Goal: Task Accomplishment & Management: Manage account settings

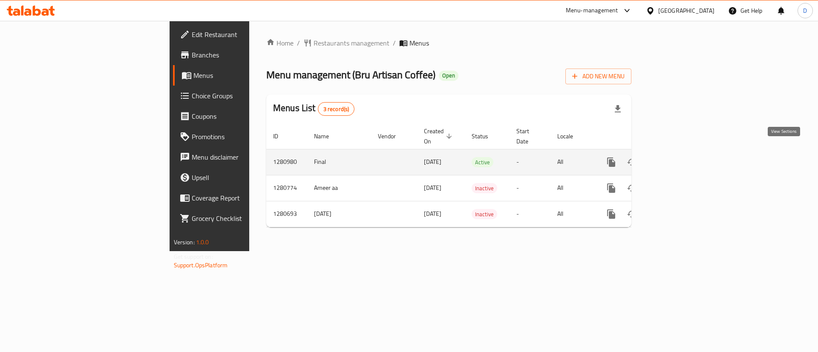
click at [677, 157] on icon "enhanced table" at bounding box center [672, 162] width 10 height 10
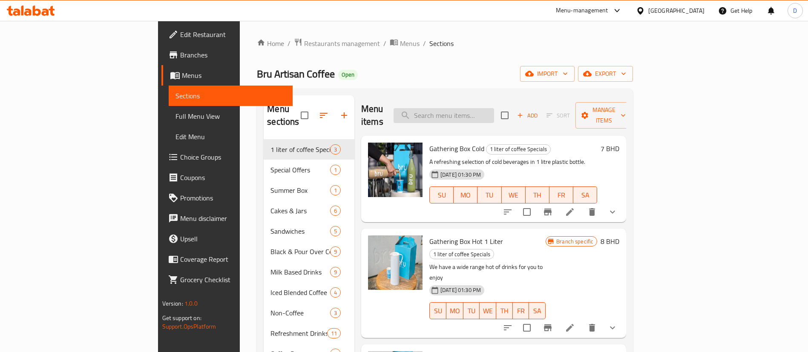
click at [489, 112] on input "search" at bounding box center [443, 115] width 100 height 15
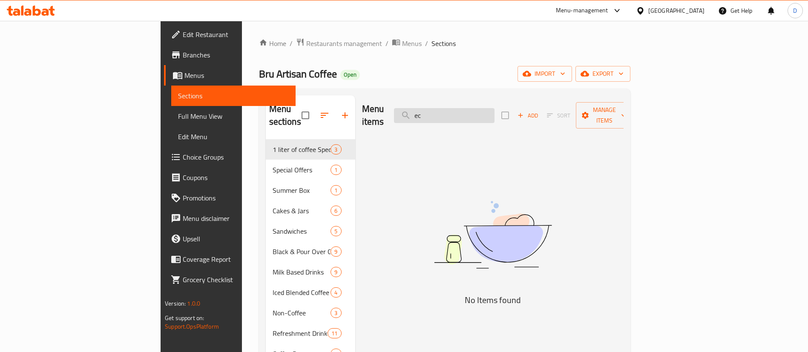
type input "e"
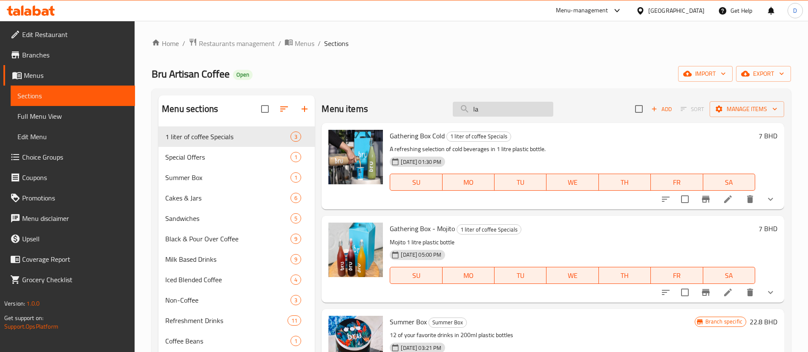
type input "l"
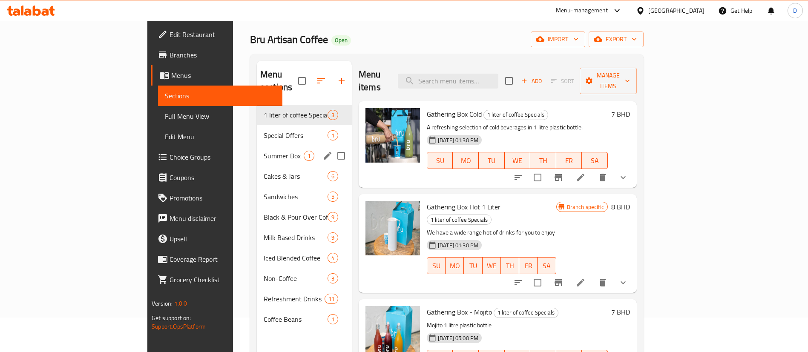
scroll to position [64, 0]
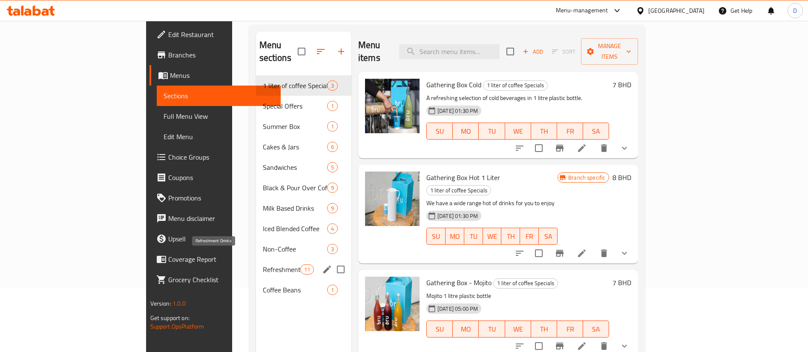
click at [263, 264] on span "Refreshment Drinks" at bounding box center [281, 269] width 37 height 10
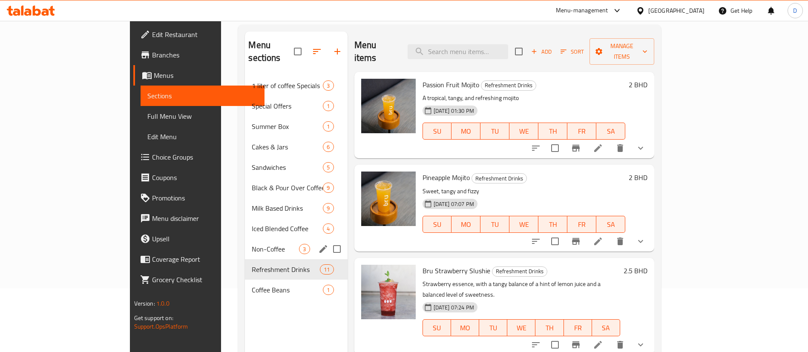
click at [252, 244] on span "Non-Coffee" at bounding box center [275, 249] width 47 height 10
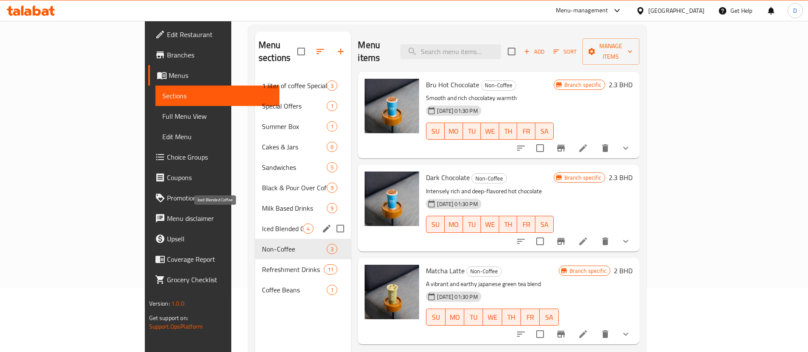
click at [262, 224] on span "Iced Blended Coffee" at bounding box center [282, 229] width 41 height 10
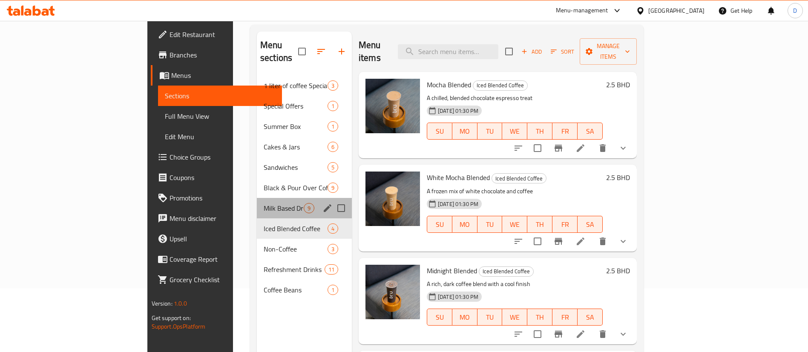
click at [257, 204] on div "Milk Based Drinks 9" at bounding box center [304, 208] width 95 height 20
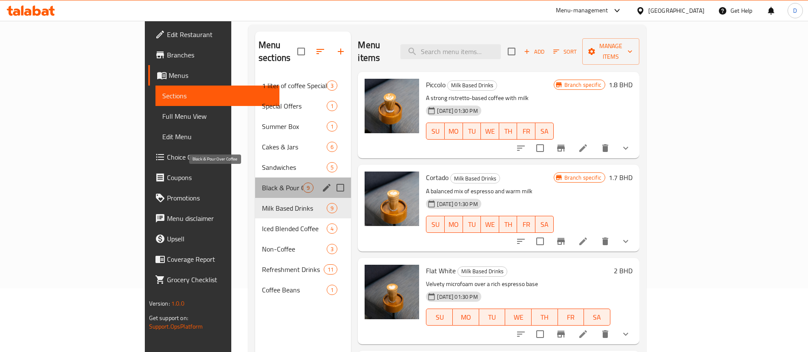
click at [262, 183] on span "Black & Pour Over Coffee" at bounding box center [282, 188] width 41 height 10
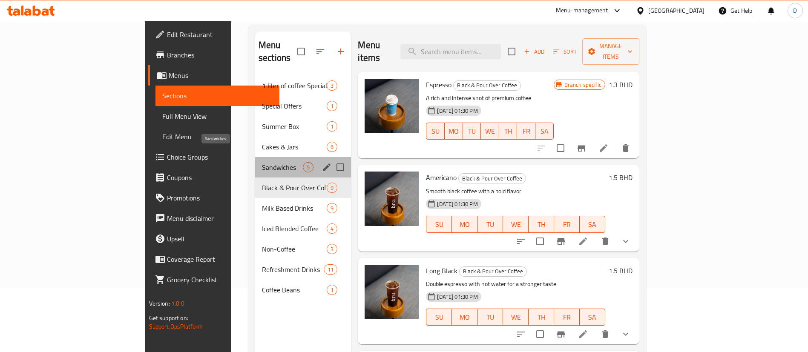
click at [262, 162] on span "Sandwiches" at bounding box center [282, 167] width 41 height 10
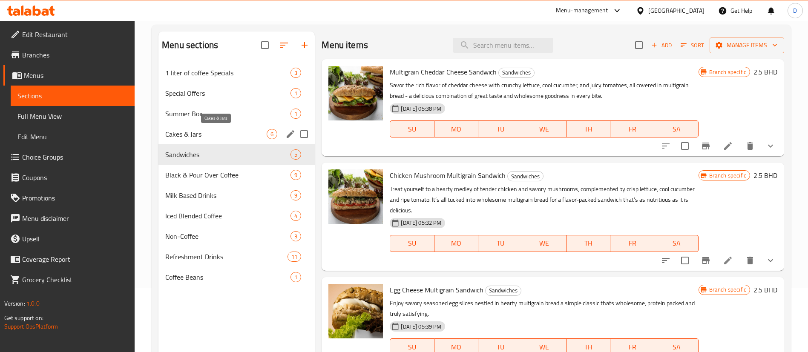
click at [178, 131] on span "Cakes & Jars" at bounding box center [215, 134] width 101 height 10
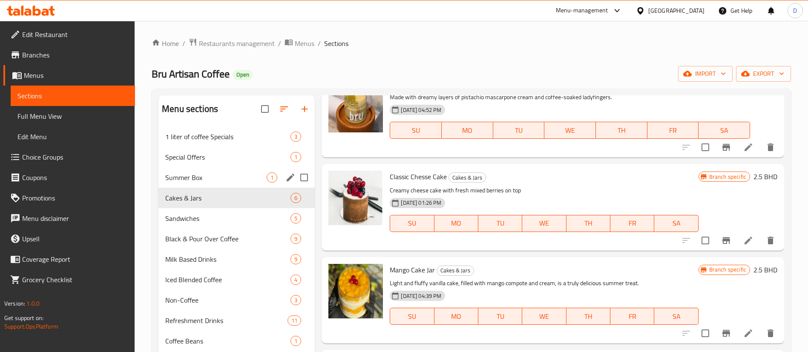
click at [184, 175] on span "Summer Box" at bounding box center [215, 177] width 101 height 10
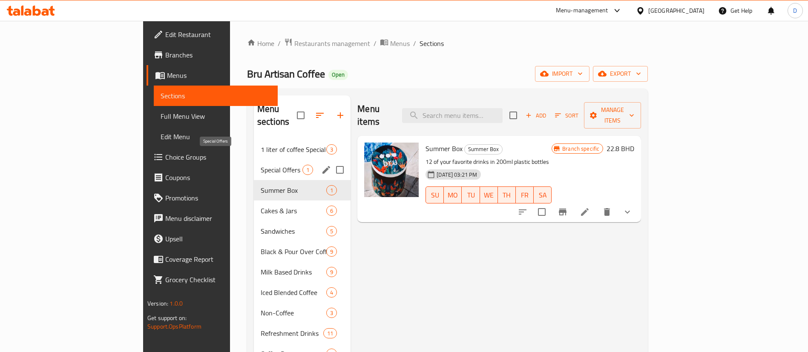
click at [261, 165] on span "Special Offers" at bounding box center [282, 170] width 42 height 10
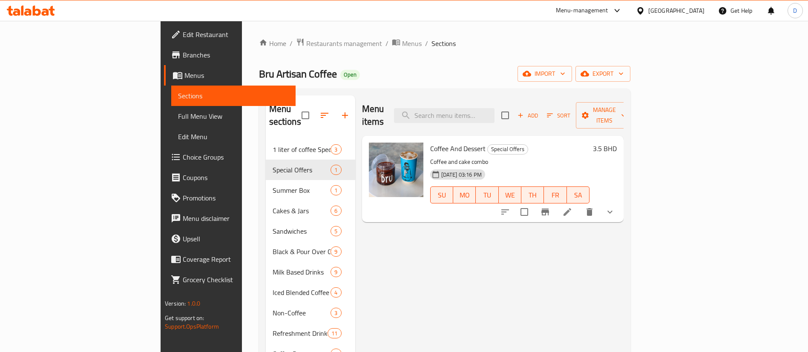
click at [504, 117] on div "Menu items Add Sort Manage items" at bounding box center [492, 115] width 261 height 40
click at [494, 112] on input "search" at bounding box center [444, 115] width 100 height 15
paste input "Karkadi"
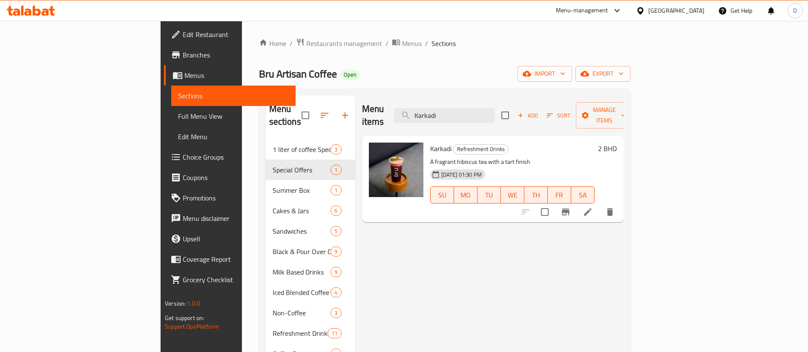
type input "Karkadi"
drag, startPoint x: 498, startPoint y: 109, endPoint x: 468, endPoint y: 117, distance: 30.9
click at [469, 117] on div "Menu items Karkadi Add Sort Manage items" at bounding box center [492, 115] width 261 height 40
click at [593, 207] on icon at bounding box center [588, 212] width 10 height 10
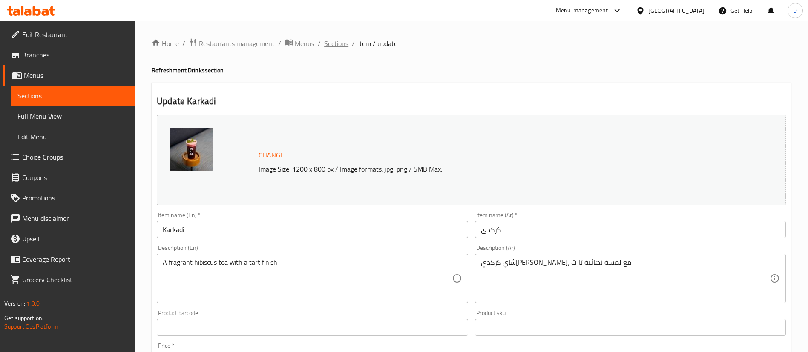
click at [347, 46] on span "Sections" at bounding box center [336, 43] width 24 height 10
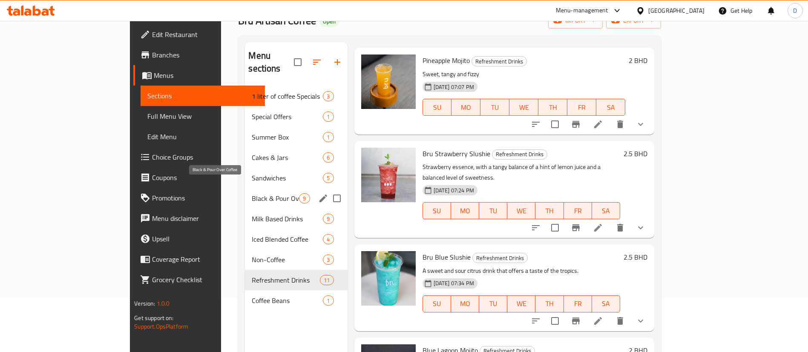
scroll to position [119, 0]
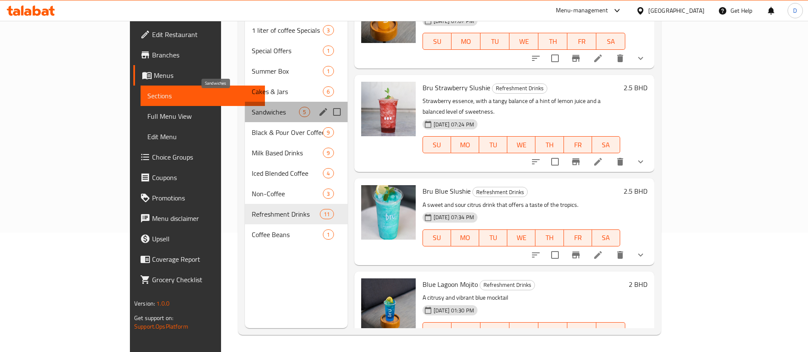
click at [252, 107] on span "Sandwiches" at bounding box center [275, 112] width 47 height 10
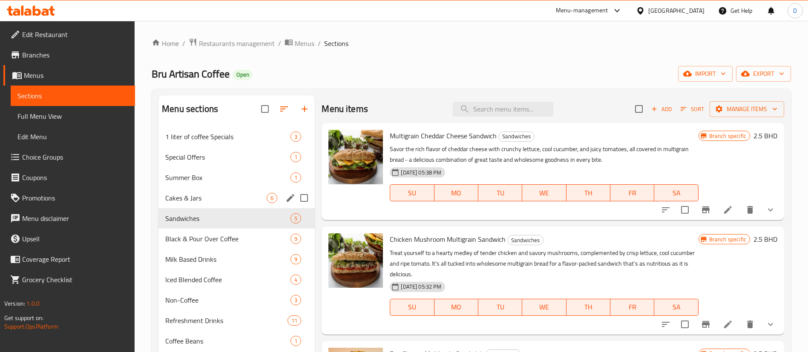
click at [194, 204] on div "Cakes & Jars 6" at bounding box center [236, 198] width 156 height 20
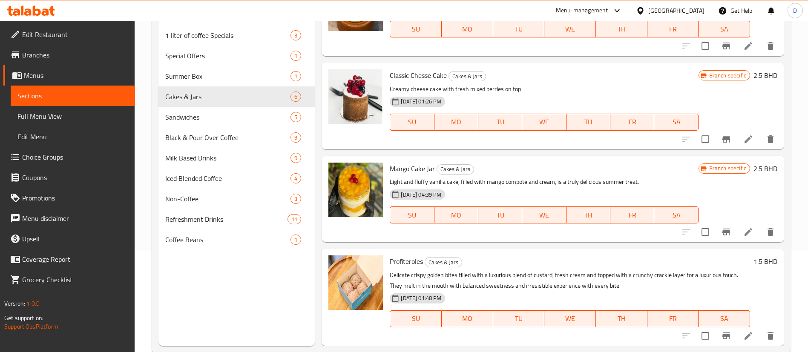
scroll to position [119, 0]
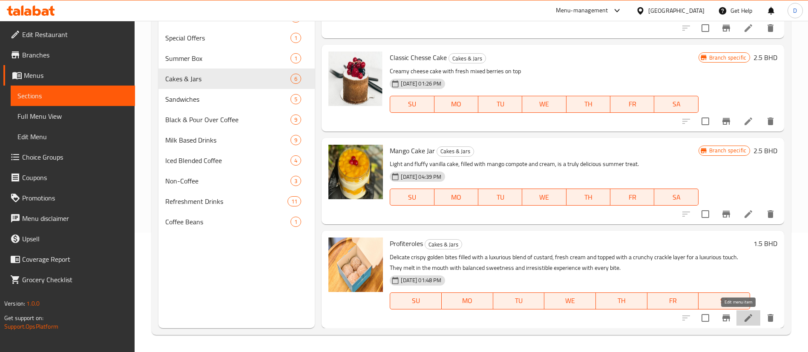
click at [744, 315] on icon at bounding box center [748, 318] width 8 height 8
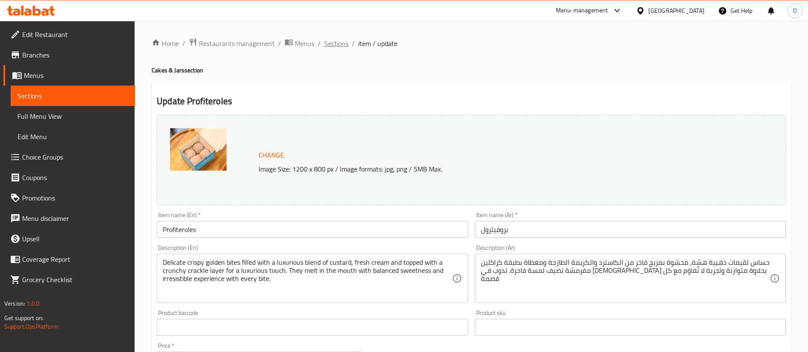
click at [324, 49] on span "Sections" at bounding box center [336, 43] width 24 height 10
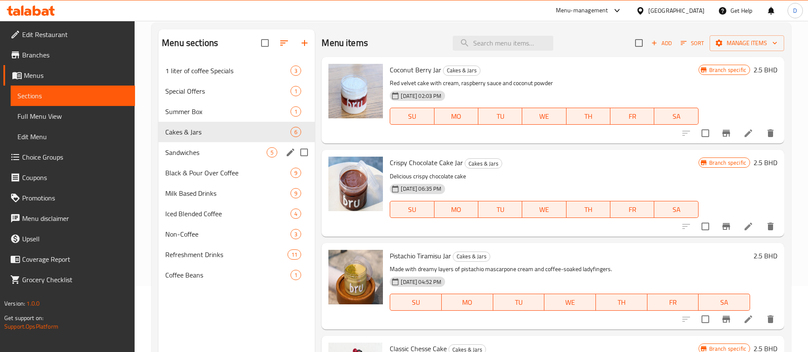
scroll to position [119, 0]
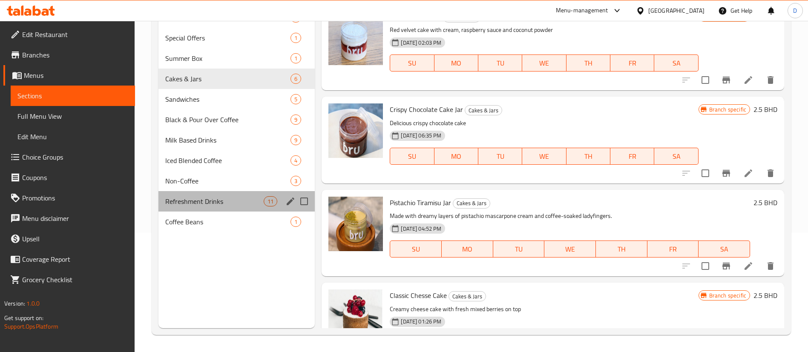
click at [215, 193] on div "Refreshment Drinks 11" at bounding box center [236, 201] width 156 height 20
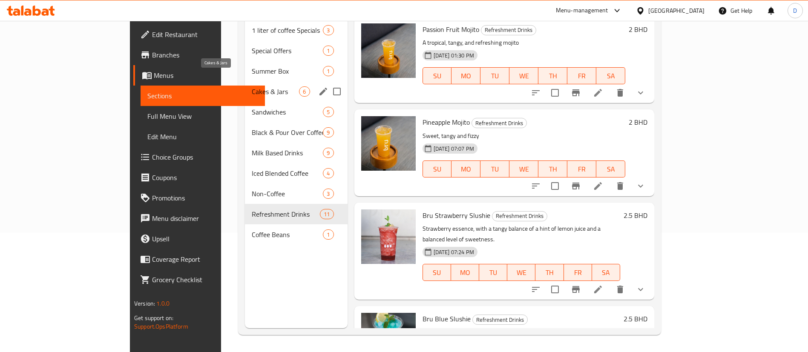
click at [252, 86] on span "Cakes & Jars" at bounding box center [275, 91] width 47 height 10
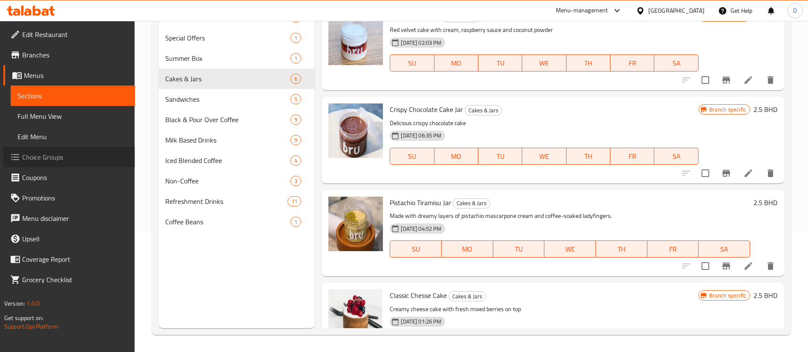
click at [42, 159] on span "Choice Groups" at bounding box center [75, 157] width 106 height 10
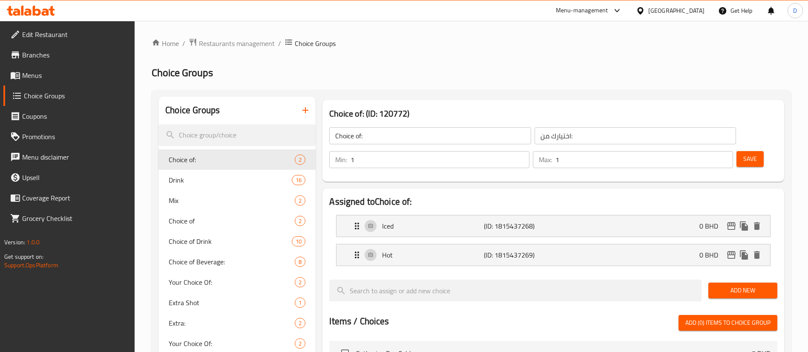
click at [49, 74] on span "Menus" at bounding box center [75, 75] width 106 height 10
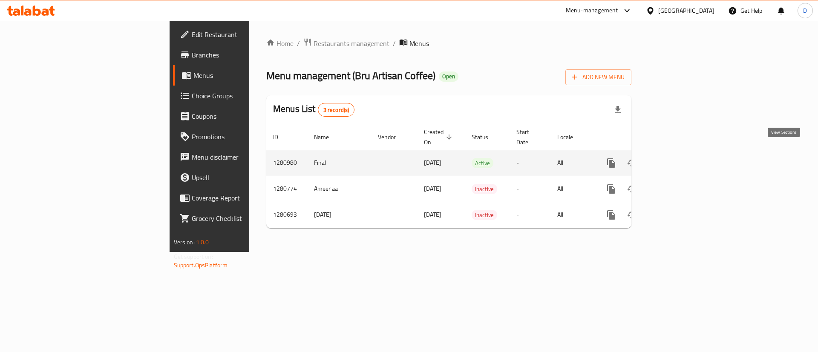
click at [676, 159] on icon "enhanced table" at bounding box center [673, 163] width 8 height 8
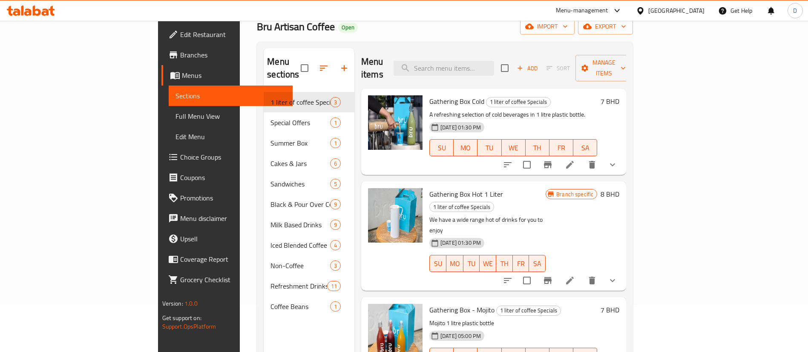
scroll to position [64, 0]
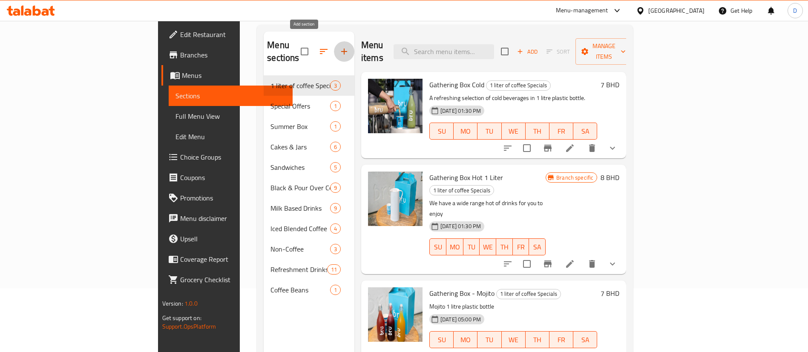
click at [339, 48] on icon "button" at bounding box center [344, 51] width 10 height 10
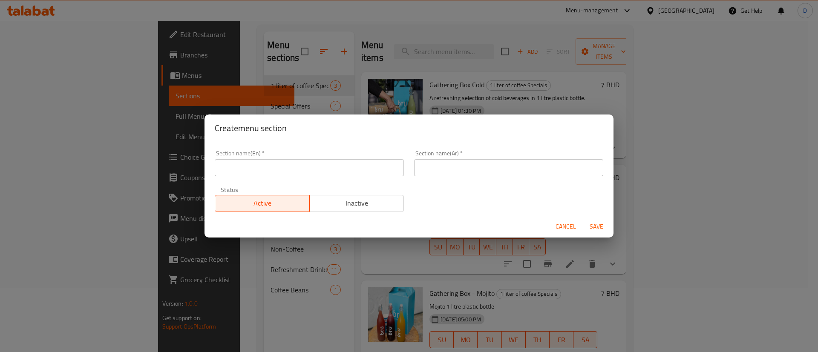
click at [286, 165] on input "text" at bounding box center [309, 167] width 189 height 17
drag, startPoint x: 264, startPoint y: 167, endPoint x: 210, endPoint y: 169, distance: 54.1
click at [179, 172] on div "Create menu section Section name(En)   * test Section name(En) * Section name(A…" at bounding box center [409, 176] width 818 height 352
type input "test"
drag, startPoint x: 486, startPoint y: 181, endPoint x: 480, endPoint y: 166, distance: 16.8
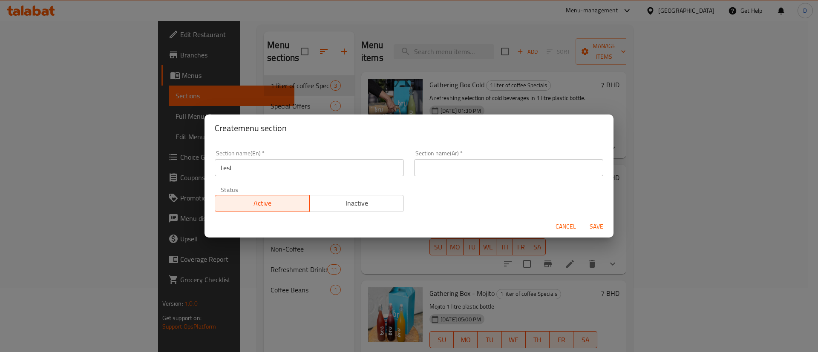
click at [485, 178] on div "Section name(En)   * test Section name(En) * Section name(Ar)   * Section name(…" at bounding box center [409, 181] width 399 height 72
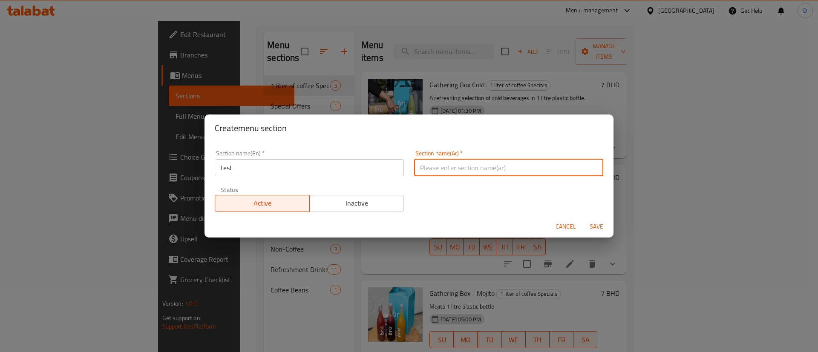
click at [480, 164] on input "text" at bounding box center [508, 167] width 189 height 17
paste input "test"
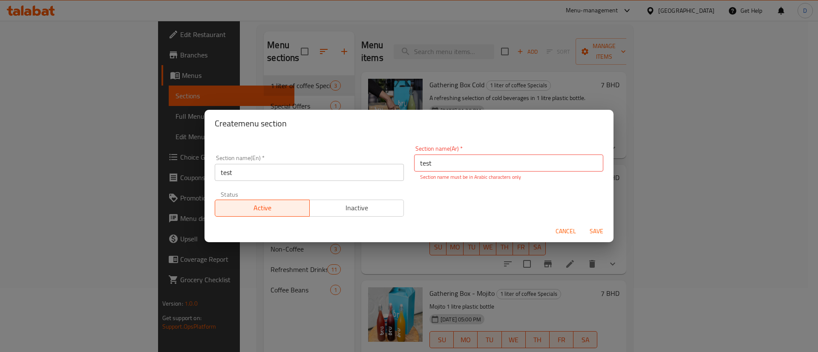
click at [379, 212] on div "Status Active Inactive" at bounding box center [309, 204] width 199 height 36
click at [376, 205] on span "Inactive" at bounding box center [357, 208] width 88 height 12
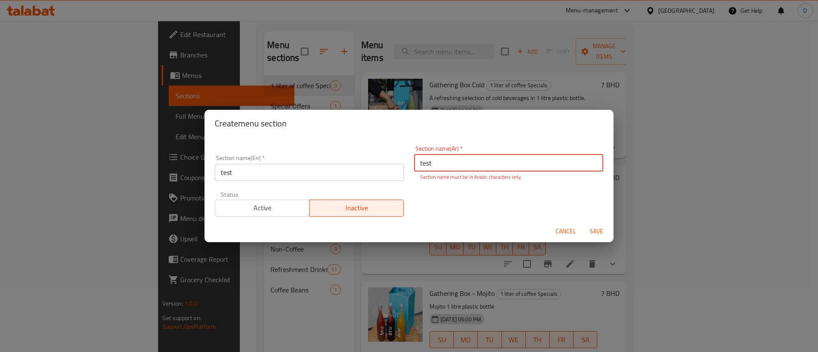
drag, startPoint x: 458, startPoint y: 169, endPoint x: 416, endPoint y: 165, distance: 41.9
click at [416, 165] on input "test" at bounding box center [508, 163] width 189 height 17
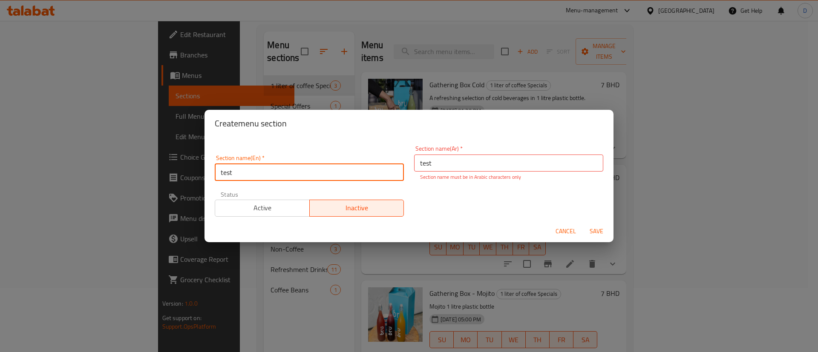
click at [327, 164] on input "test" at bounding box center [309, 172] width 189 height 17
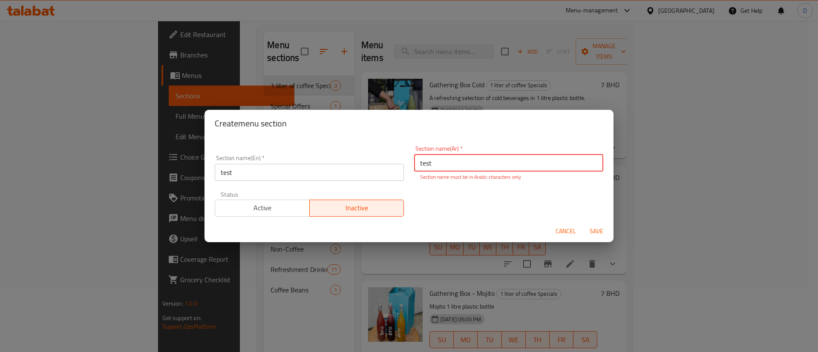
drag, startPoint x: 441, startPoint y: 162, endPoint x: 361, endPoint y: 157, distance: 80.2
click at [375, 169] on div "Section name(En)   * test Section name(En) * Section name(Ar)   * test Section …" at bounding box center [409, 181] width 399 height 81
paste input "امتحان"
type input "امتحان"
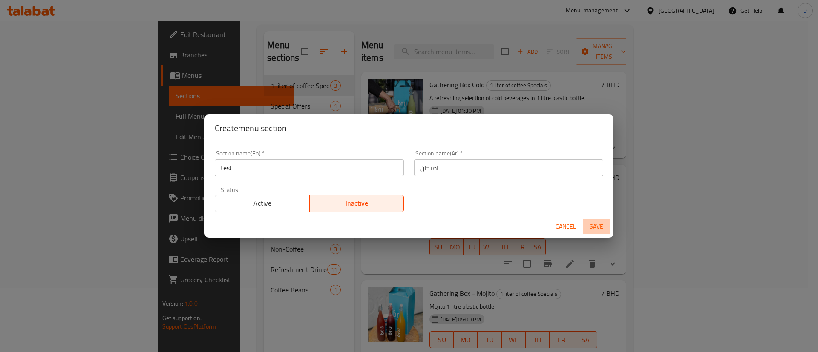
click at [601, 234] on button "Save" at bounding box center [596, 227] width 27 height 16
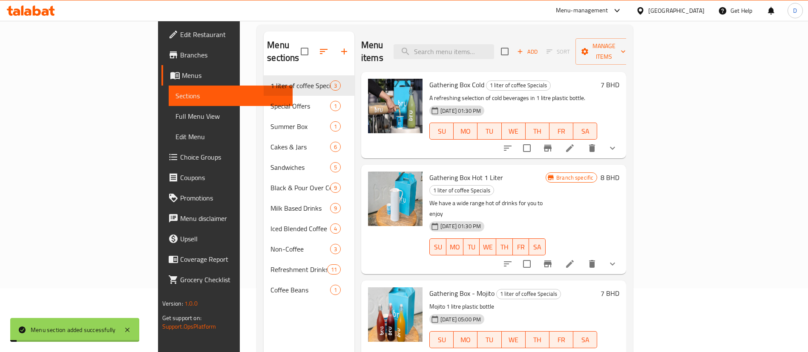
scroll to position [0, 0]
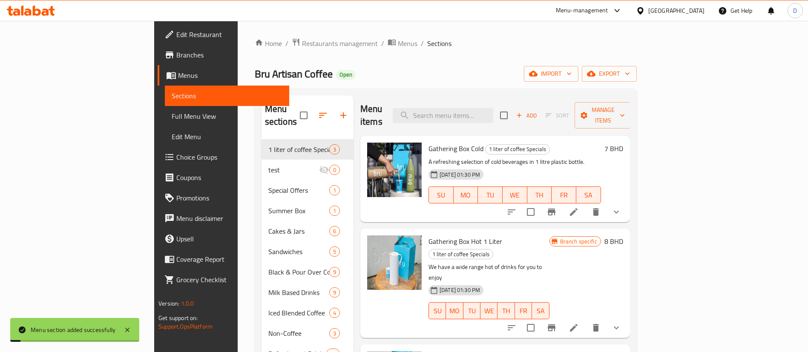
click at [370, 69] on div "Bru Artisan Coffee Open import export" at bounding box center [446, 74] width 382 height 16
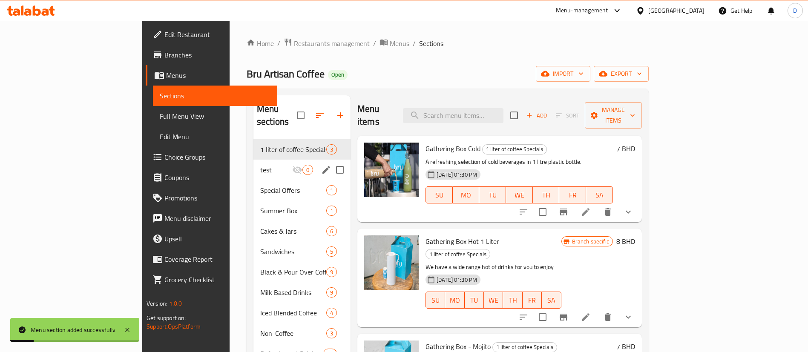
click at [260, 165] on span "test" at bounding box center [276, 170] width 32 height 10
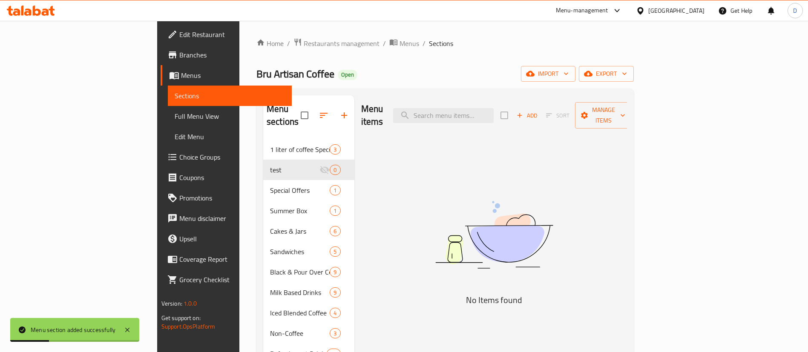
click at [632, 110] on div "Add Sort Manage items" at bounding box center [566, 115] width 132 height 26
click at [523, 112] on icon "button" at bounding box center [520, 116] width 8 height 8
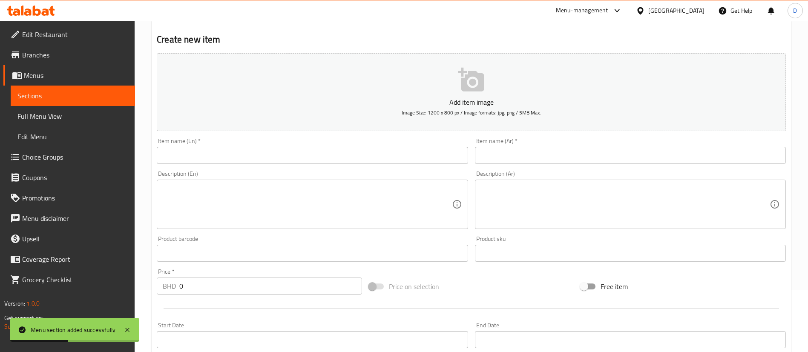
scroll to position [64, 0]
drag, startPoint x: 253, startPoint y: 163, endPoint x: 245, endPoint y: 149, distance: 16.4
click at [251, 160] on div "Item name (En)   * Item name (En) *" at bounding box center [312, 148] width 318 height 33
click at [244, 148] on input "text" at bounding box center [312, 153] width 311 height 17
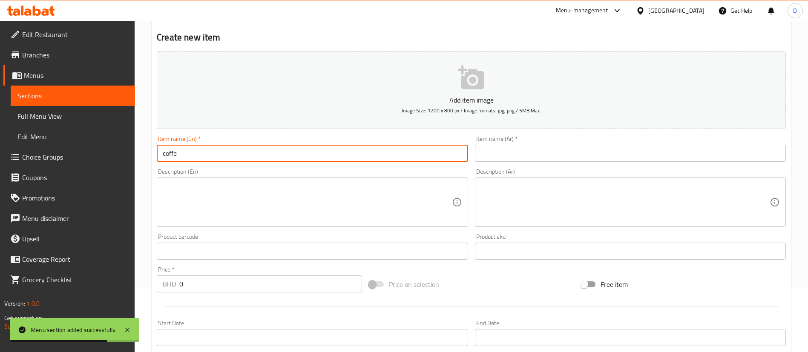
type input "coffe"
click at [559, 140] on div "Item name (Ar)   * Item name (Ar) *" at bounding box center [630, 149] width 311 height 26
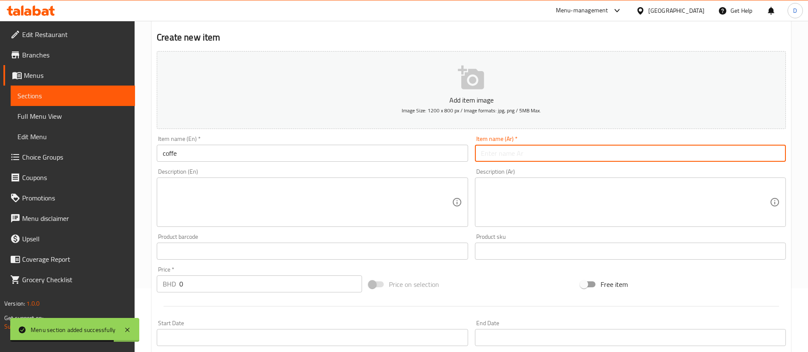
click at [560, 149] on input "text" at bounding box center [630, 153] width 311 height 17
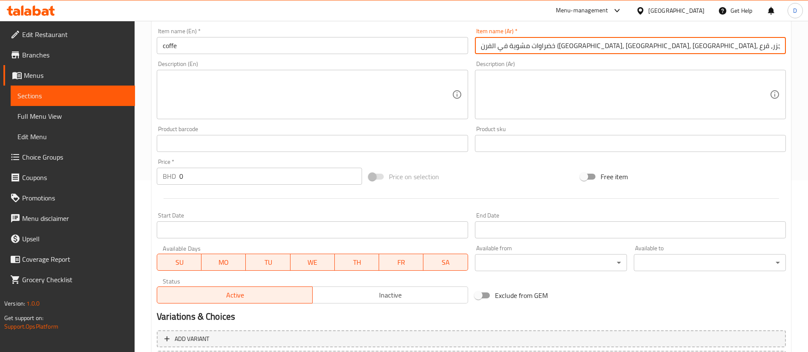
scroll to position [192, 0]
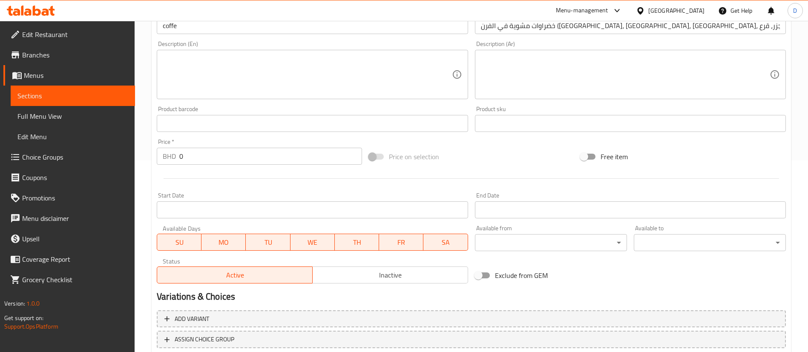
click at [262, 182] on div at bounding box center [471, 178] width 636 height 21
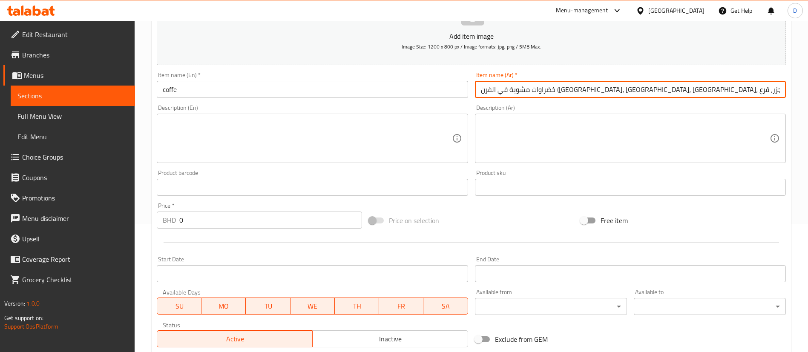
click at [514, 95] on input "خضراوات مشوية في الفرن ([GEOGRAPHIC_DATA]، [GEOGRAPHIC_DATA]، [GEOGRAPHIC_DATA]…" at bounding box center [630, 89] width 311 height 17
drag, startPoint x: 626, startPoint y: 89, endPoint x: 454, endPoint y: 113, distance: 174.1
click at [450, 111] on div "Add item image Image Size: 1200 x 800 px / Image formats: jpg, png / 5MB Max. I…" at bounding box center [471, 167] width 636 height 367
type input "خضراوات"
click at [454, 110] on div "Description (En) Description (En)" at bounding box center [312, 134] width 311 height 58
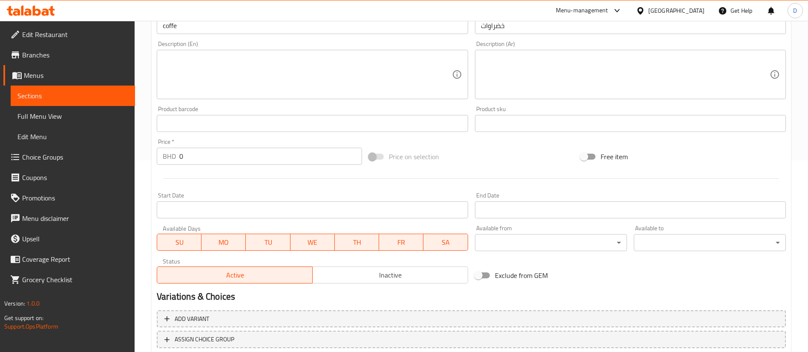
scroll to position [250, 0]
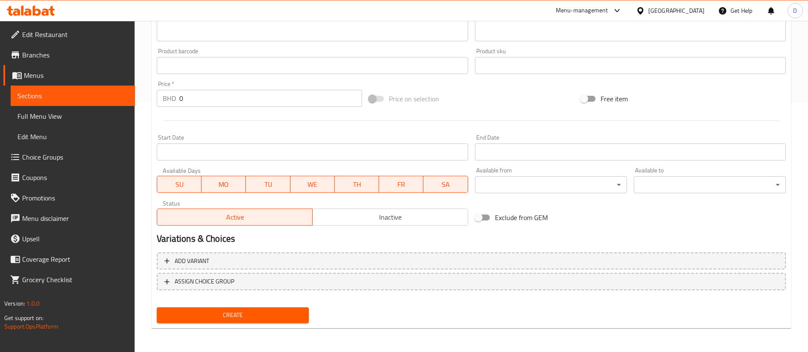
click at [307, 82] on div "Price   * BHD 0 Price *" at bounding box center [259, 94] width 205 height 26
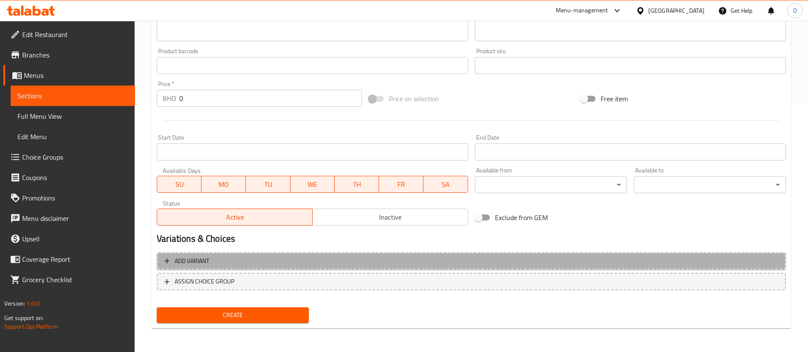
click at [217, 264] on span "Add variant" at bounding box center [471, 261] width 614 height 11
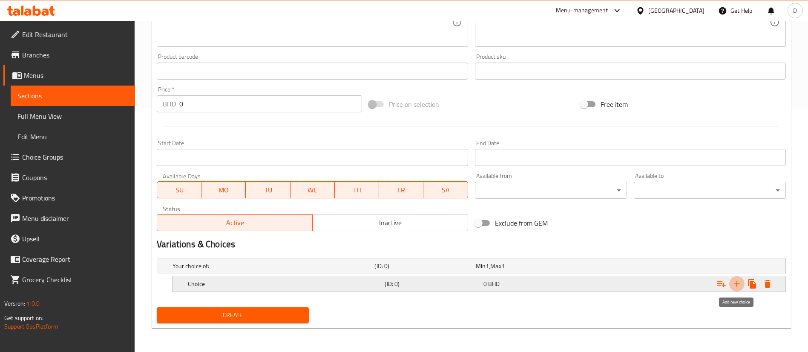
click at [739, 287] on icon "Expand" at bounding box center [737, 284] width 10 height 10
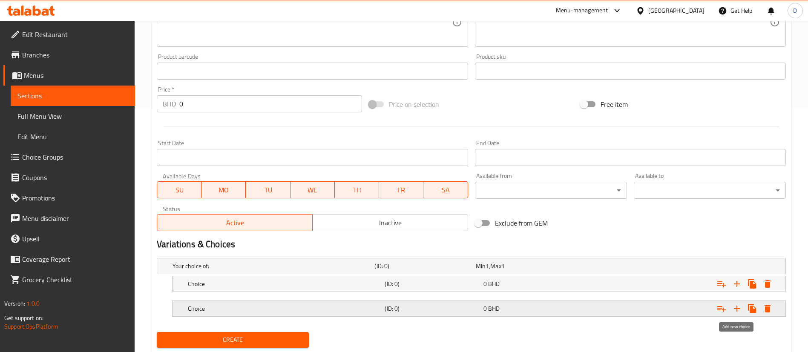
click at [739, 306] on icon "Expand" at bounding box center [737, 309] width 10 height 10
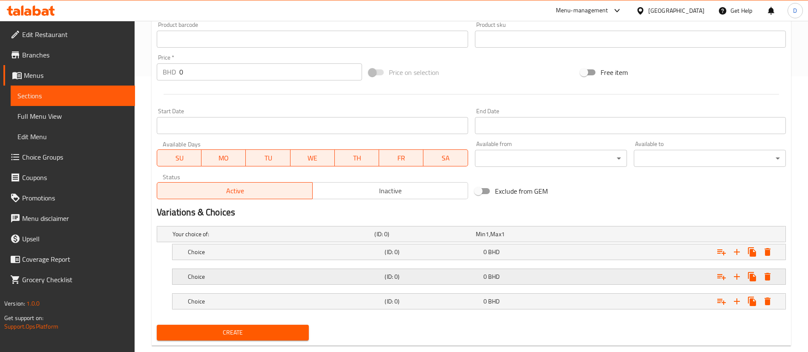
scroll to position [293, 0]
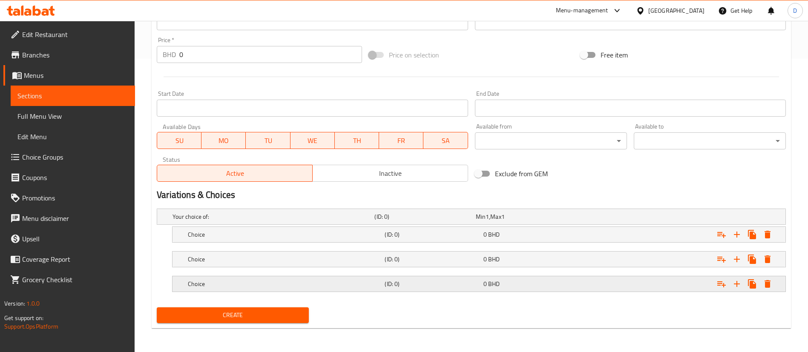
click at [359, 221] on h5 "Choice" at bounding box center [271, 216] width 198 height 9
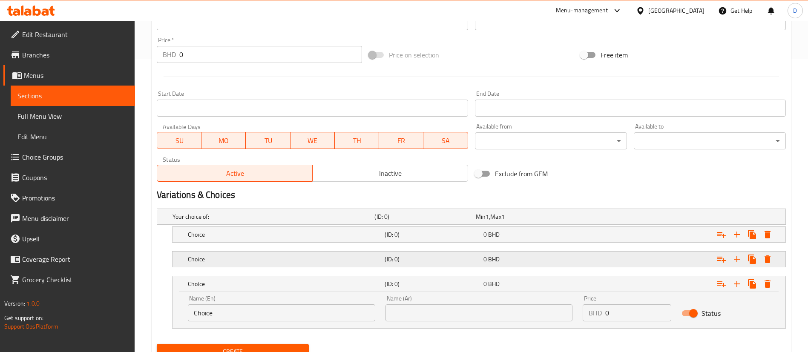
click at [346, 221] on h5 "Choice" at bounding box center [271, 216] width 198 height 9
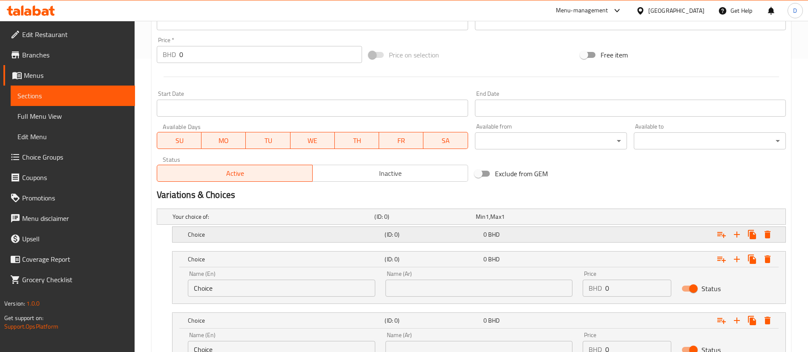
drag, startPoint x: 343, startPoint y: 243, endPoint x: 336, endPoint y: 234, distance: 11.6
click at [342, 226] on div "Choice (ID: 0) 0 BHD" at bounding box center [474, 216] width 606 height 19
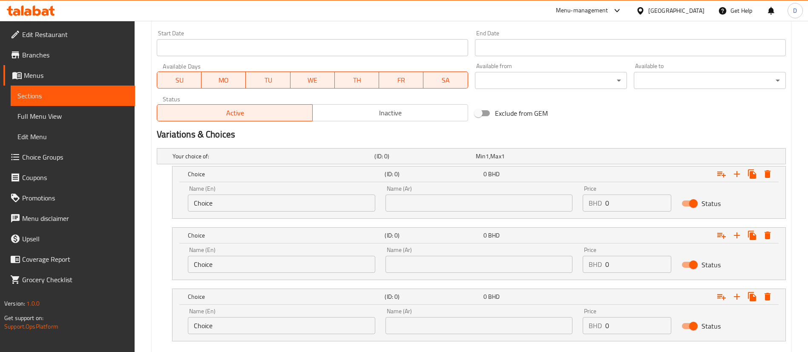
scroll to position [403, 0]
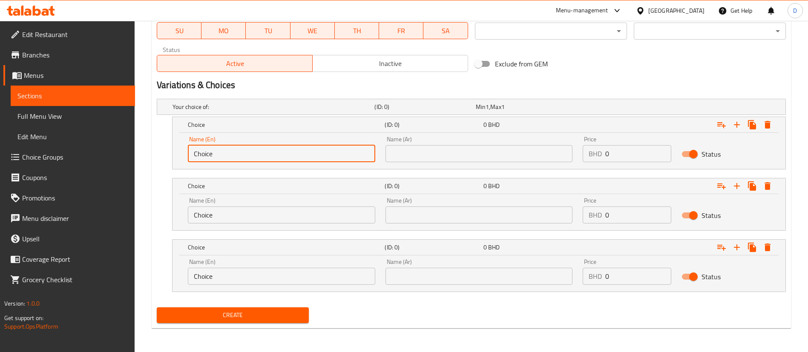
drag, startPoint x: 221, startPoint y: 154, endPoint x: 183, endPoint y: 157, distance: 38.4
click at [183, 157] on div "Name (En) Choice Name (En)" at bounding box center [282, 149] width 198 height 36
type input "Small"
click at [233, 224] on div "Name (En) Choice Name (En)" at bounding box center [282, 210] width 198 height 36
click at [226, 215] on input "Choice" at bounding box center [281, 215] width 187 height 17
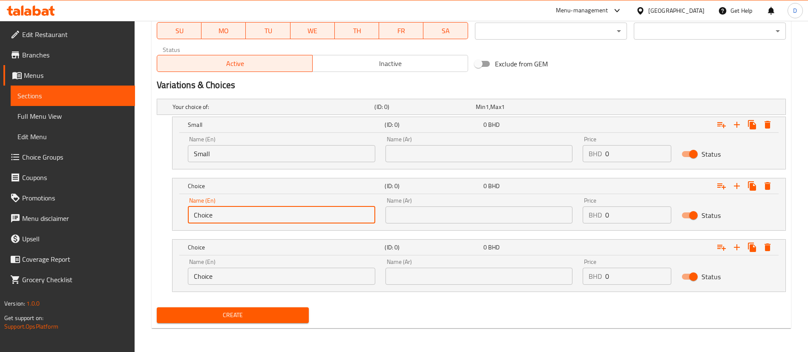
click at [226, 215] on input "Choice" at bounding box center [281, 215] width 187 height 17
type input "med"
drag, startPoint x: 244, startPoint y: 266, endPoint x: 241, endPoint y: 273, distance: 8.0
click at [243, 270] on div "Name (En) Choice Name (En)" at bounding box center [281, 272] width 187 height 26
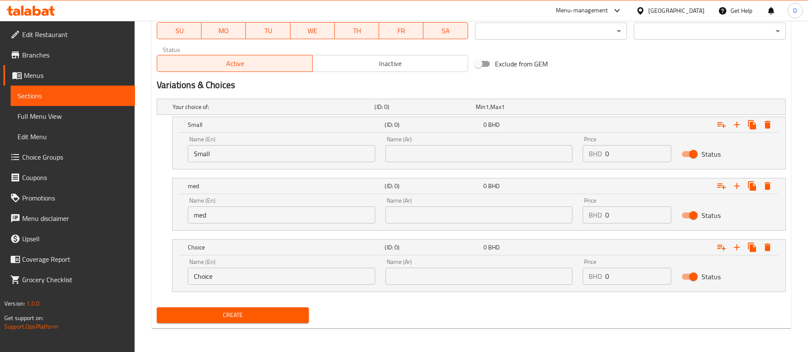
click at [241, 273] on input "Choice" at bounding box center [281, 276] width 187 height 17
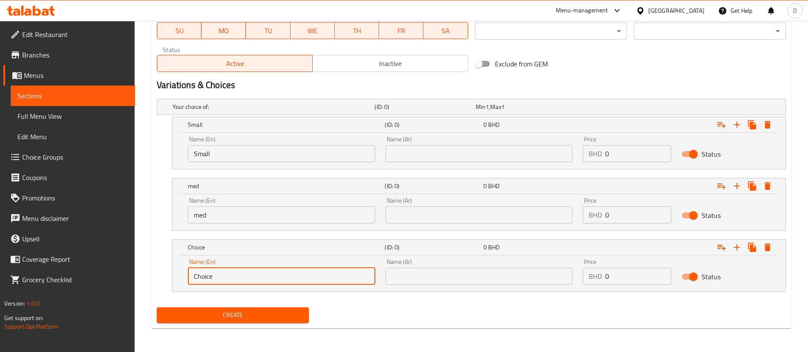
drag, startPoint x: 241, startPoint y: 273, endPoint x: 168, endPoint y: 281, distance: 73.2
click at [168, 281] on div "Choice (ID: 0) 0 BHD Name (En) Choice Name (En) Name (Ar) Name (Ar) Price BHD 0…" at bounding box center [471, 265] width 629 height 53
type input "large"
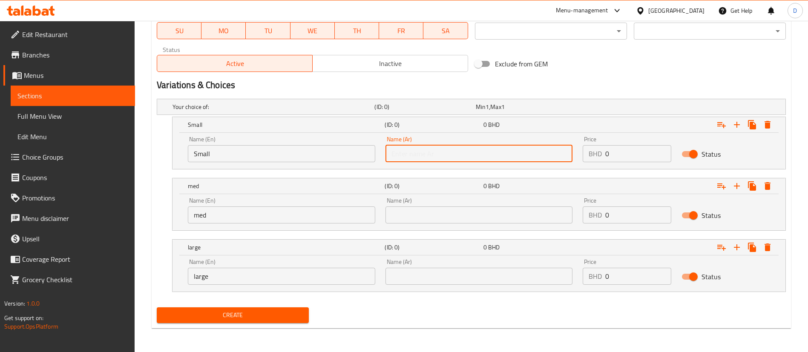
click at [442, 151] on input "text" at bounding box center [478, 153] width 187 height 17
type input "عادي"
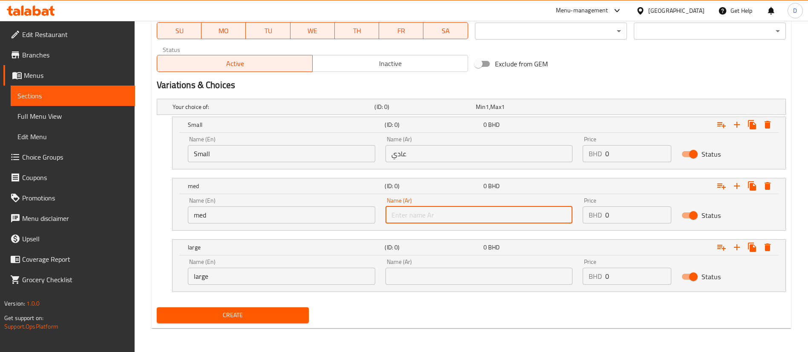
click at [462, 211] on input "text" at bounding box center [478, 215] width 187 height 17
type input "كبير"
click at [457, 271] on input "text" at bounding box center [478, 276] width 187 height 17
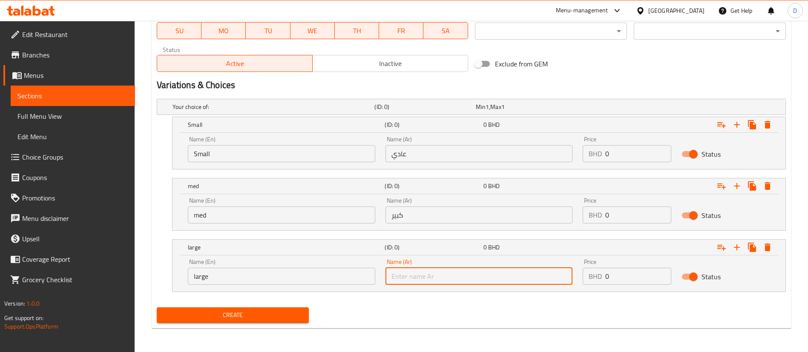
click at [464, 272] on input "text" at bounding box center [478, 276] width 187 height 17
drag, startPoint x: 417, startPoint y: 215, endPoint x: 367, endPoint y: 222, distance: 50.7
click at [367, 222] on div "Name (En) med Name (En) Name (Ar) كبير Name (Ar) Price BHD 0 Price Status" at bounding box center [479, 210] width 592 height 36
click at [467, 275] on input "text" at bounding box center [478, 276] width 187 height 17
paste input "كبير"
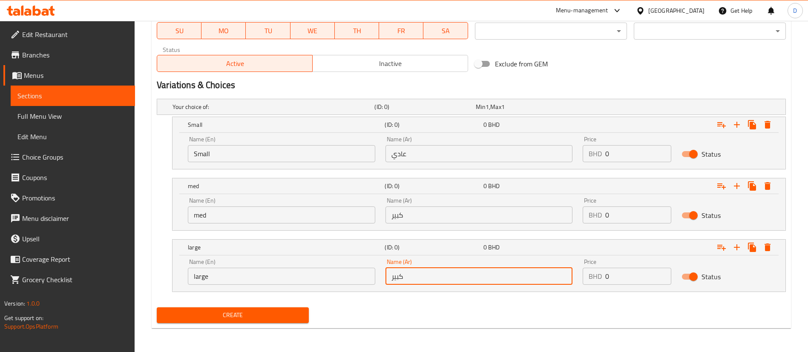
type input "كبير"
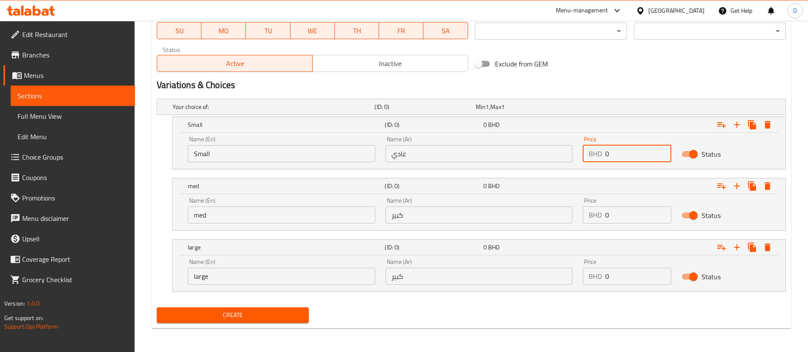
drag, startPoint x: 613, startPoint y: 155, endPoint x: 583, endPoint y: 158, distance: 30.4
click at [583, 158] on div "BHD 0 Price" at bounding box center [627, 153] width 89 height 17
type input "1"
drag, startPoint x: 619, startPoint y: 219, endPoint x: 604, endPoint y: 241, distance: 27.0
click at [581, 224] on div "Price BHD 0 Price" at bounding box center [626, 210] width 99 height 36
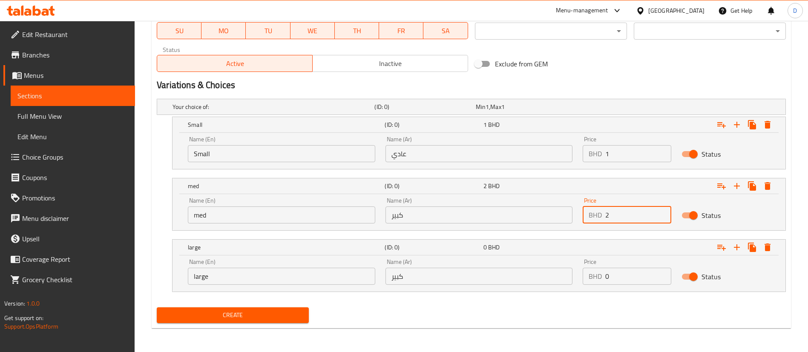
type input "2"
drag, startPoint x: 595, startPoint y: 275, endPoint x: 574, endPoint y: 273, distance: 20.6
click at [574, 274] on div "Name (En) large Name (En) Name (Ar) كبير Name (Ar) Price BHD 0 Price Status" at bounding box center [479, 272] width 592 height 36
type input "3"
click at [592, 308] on div "Create" at bounding box center [471, 315] width 636 height 23
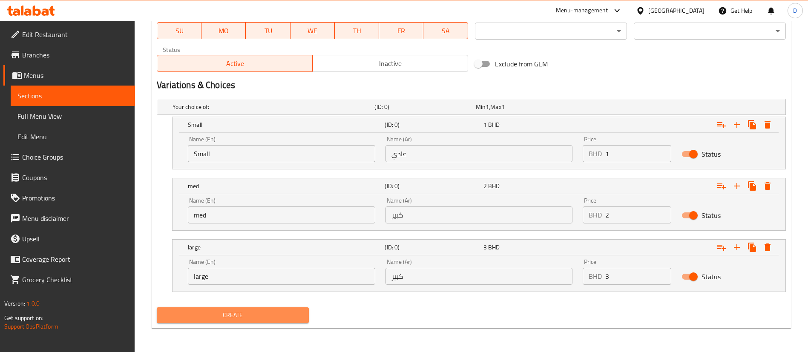
click at [282, 320] on span "Create" at bounding box center [233, 315] width 138 height 11
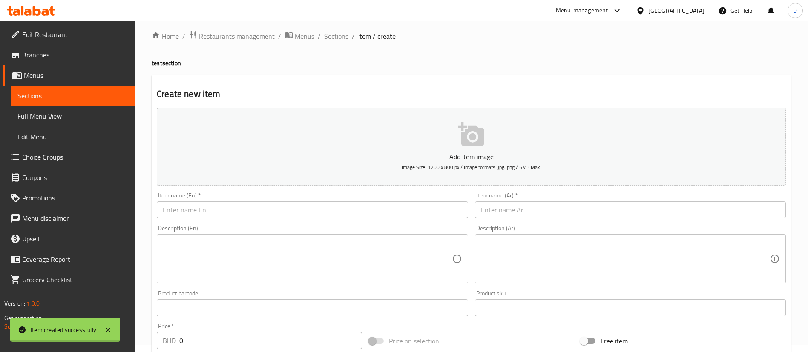
scroll to position [0, 0]
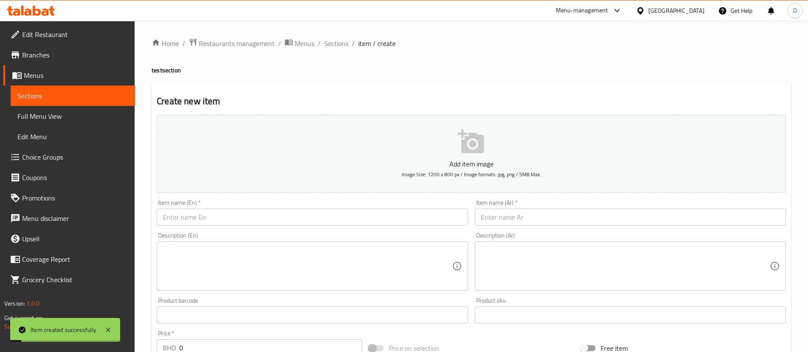
click at [338, 45] on span "Sections" at bounding box center [336, 43] width 24 height 10
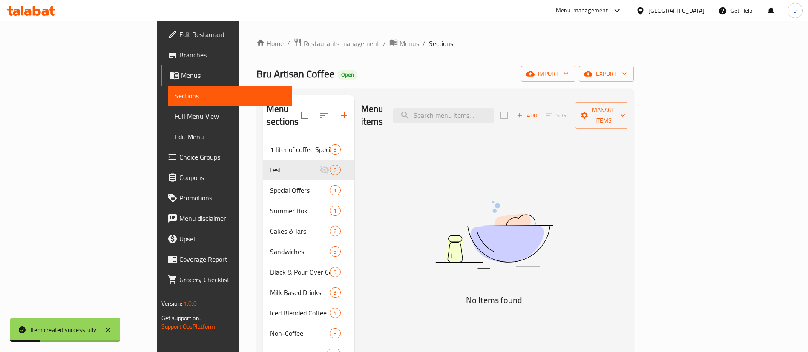
click at [463, 152] on div "Menu items Add Sort Manage items No Items found" at bounding box center [490, 271] width 273 height 352
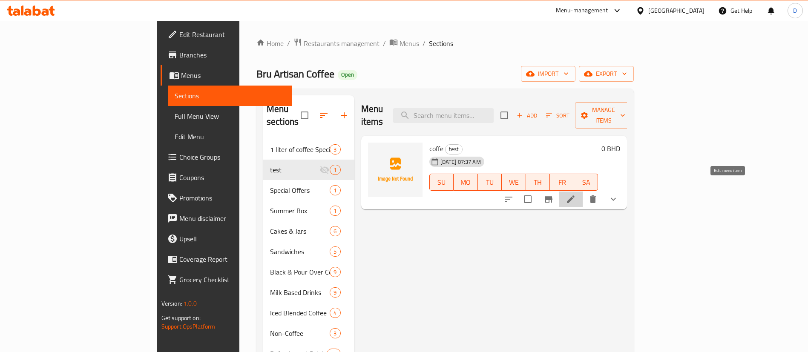
click at [576, 194] on icon at bounding box center [571, 199] width 10 height 10
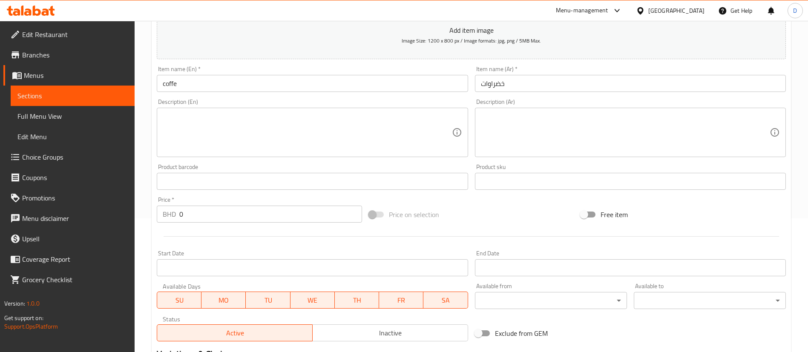
scroll to position [293, 0]
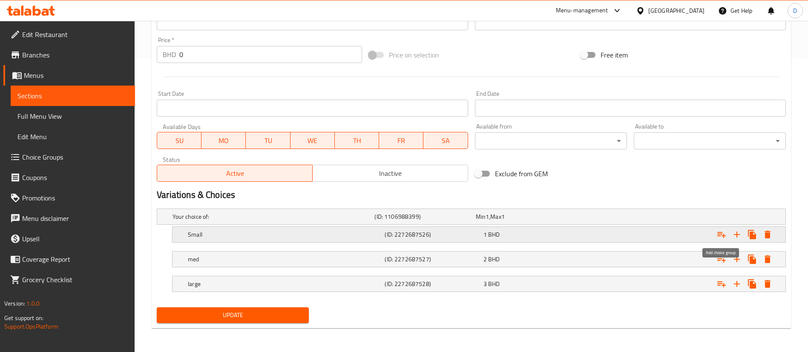
click at [723, 238] on icon "Expand" at bounding box center [721, 235] width 10 height 10
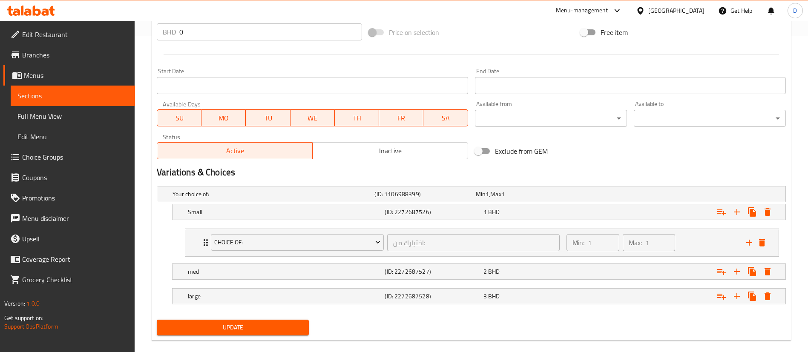
scroll to position [328, 0]
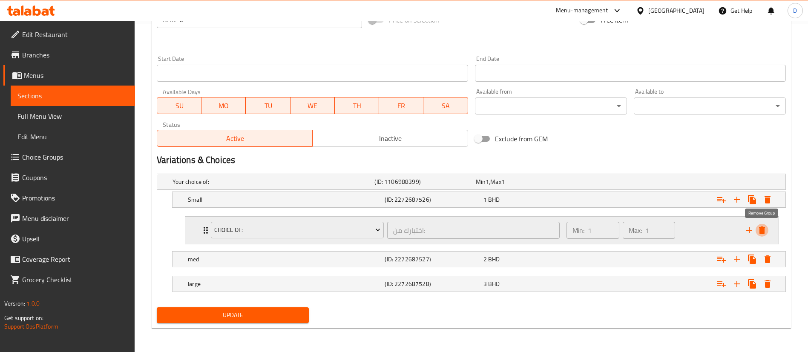
click at [762, 226] on icon "delete" at bounding box center [762, 230] width 10 height 10
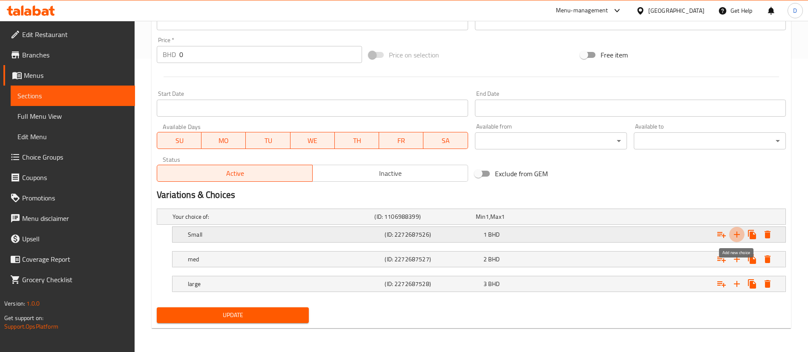
click at [740, 233] on icon "Expand" at bounding box center [737, 235] width 10 height 10
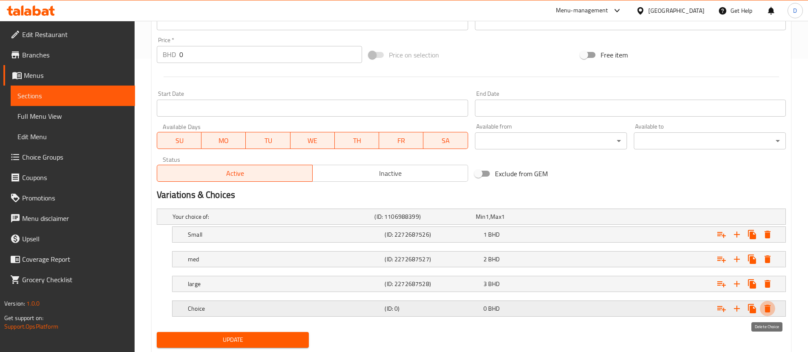
click at [770, 310] on icon "Expand" at bounding box center [767, 309] width 10 height 10
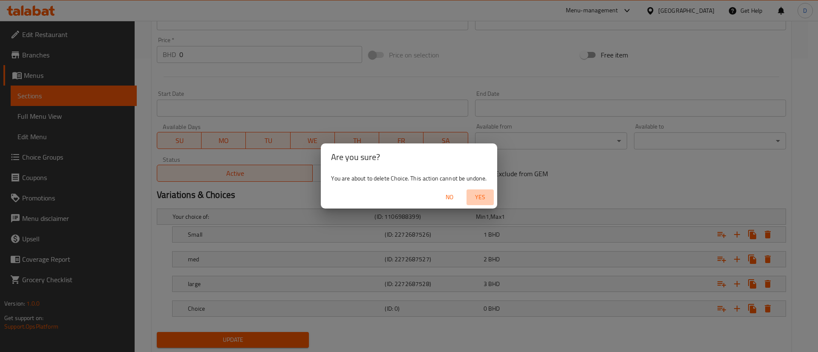
click at [485, 201] on span "Yes" at bounding box center [480, 197] width 20 height 11
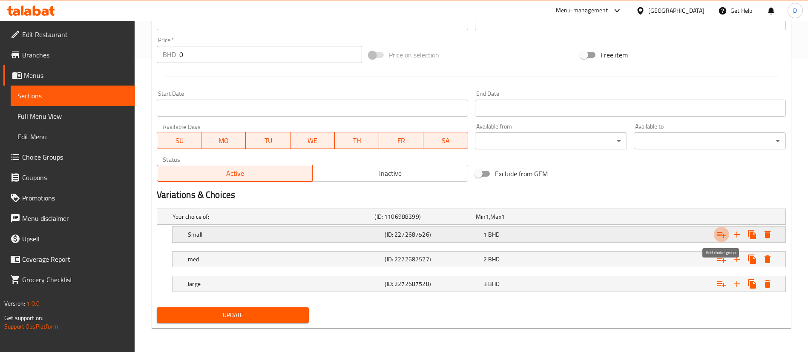
click at [722, 237] on icon "Expand" at bounding box center [721, 235] width 10 height 10
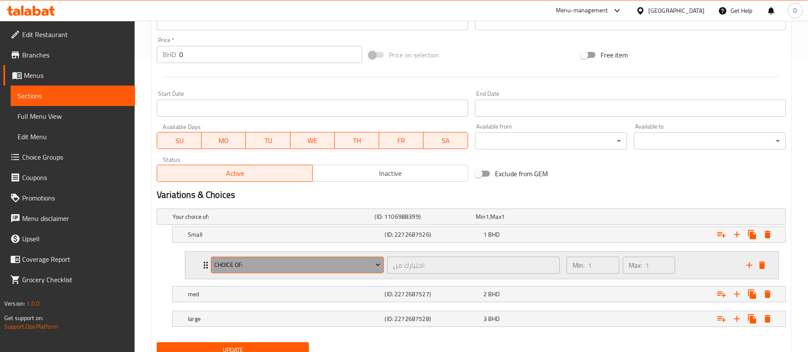
click at [347, 267] on span "Choice of:" at bounding box center [297, 265] width 167 height 11
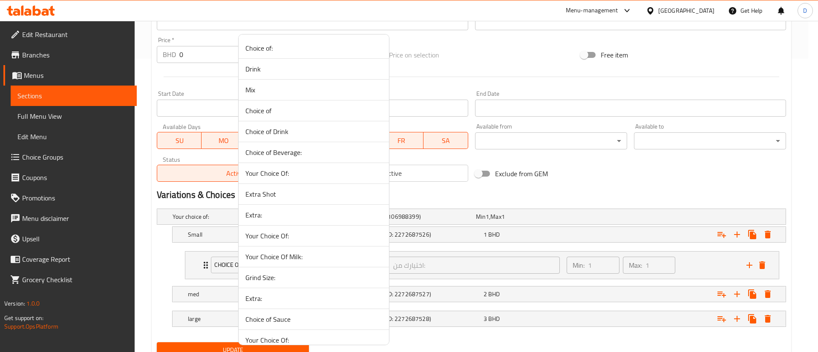
click at [274, 192] on span "Extra Shot" at bounding box center [313, 194] width 137 height 10
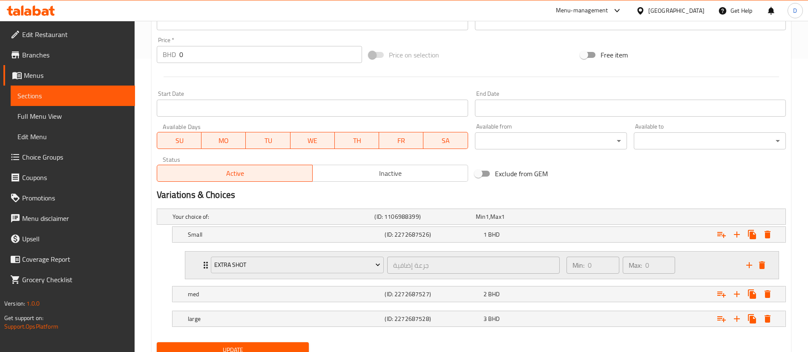
click at [200, 267] on div "Extra Shot جرعة إضافية ​ Min: 0 ​ Max: 0 ​" at bounding box center [481, 265] width 593 height 27
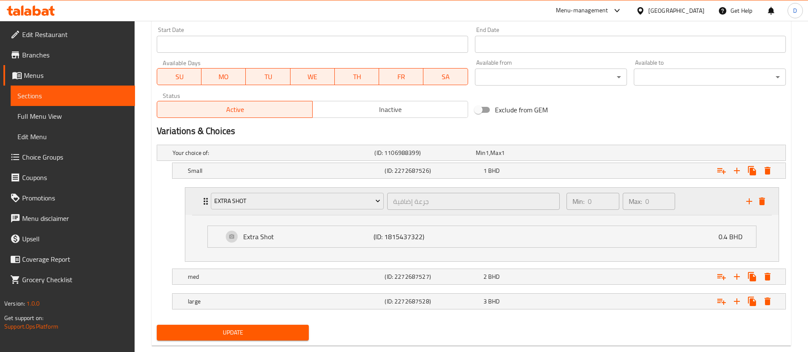
click at [204, 209] on div "Extra Shot جرعة إضافية ​ Min: 0 ​ Max: 0 ​" at bounding box center [485, 201] width 568 height 27
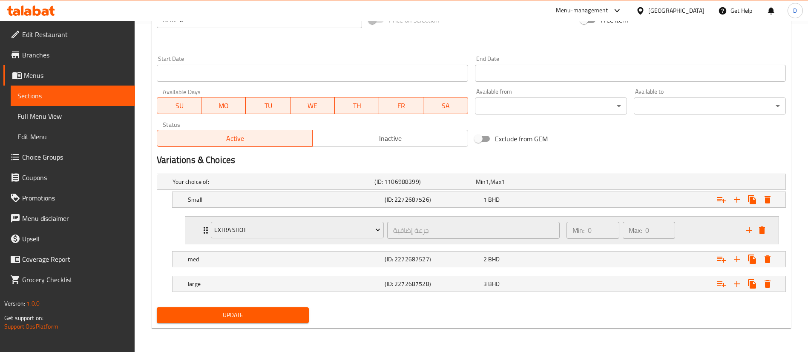
click at [749, 230] on icon "add" at bounding box center [749, 230] width 10 height 10
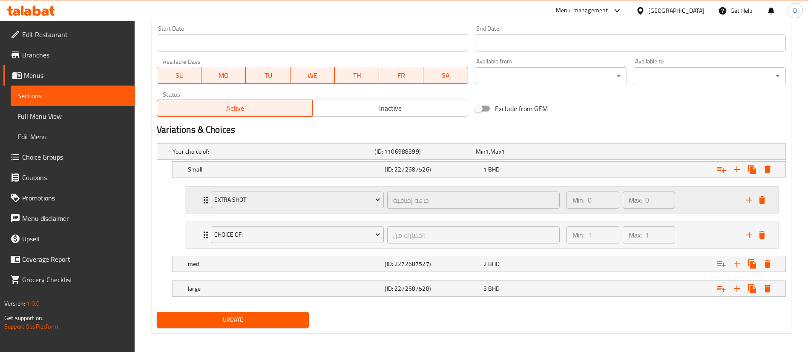
scroll to position [363, 0]
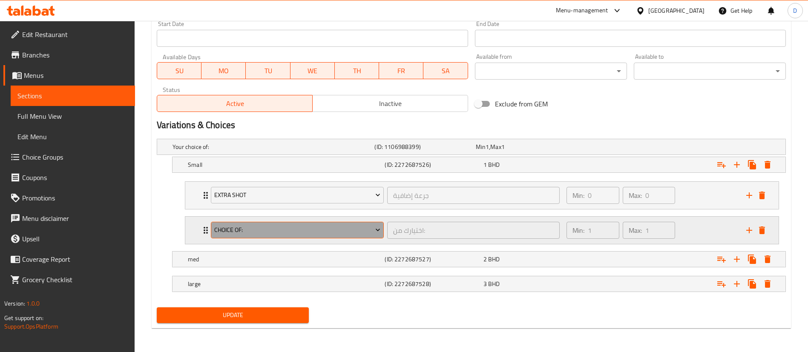
click at [276, 229] on span "Choice of:" at bounding box center [297, 230] width 167 height 11
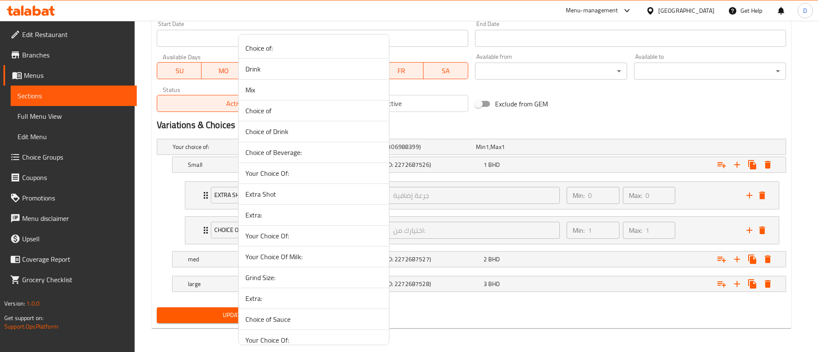
click at [325, 179] on li "Your Choice Of:" at bounding box center [313, 173] width 150 height 21
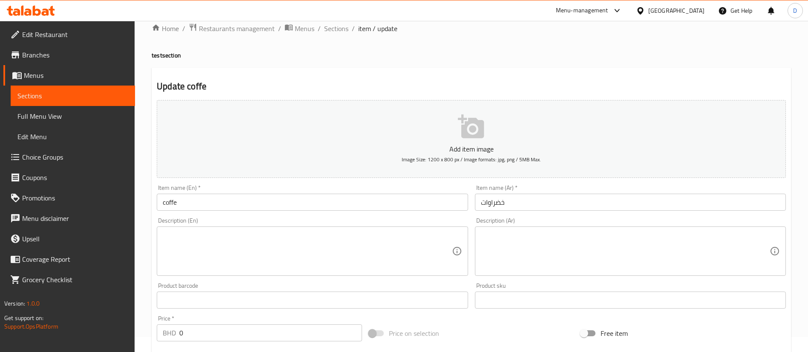
scroll to position [0, 0]
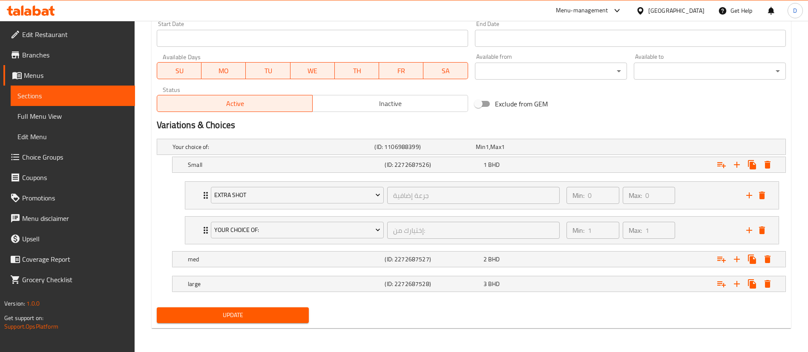
click at [293, 311] on span "Update" at bounding box center [233, 315] width 138 height 11
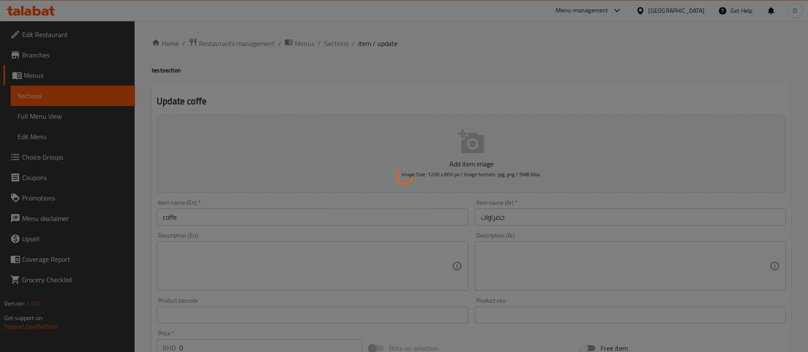
click at [336, 75] on div at bounding box center [404, 176] width 808 height 352
click at [287, 80] on div at bounding box center [404, 176] width 808 height 352
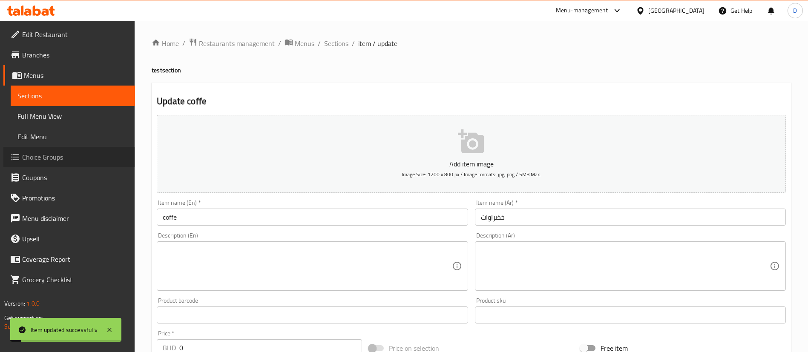
click at [40, 159] on span "Choice Groups" at bounding box center [75, 157] width 106 height 10
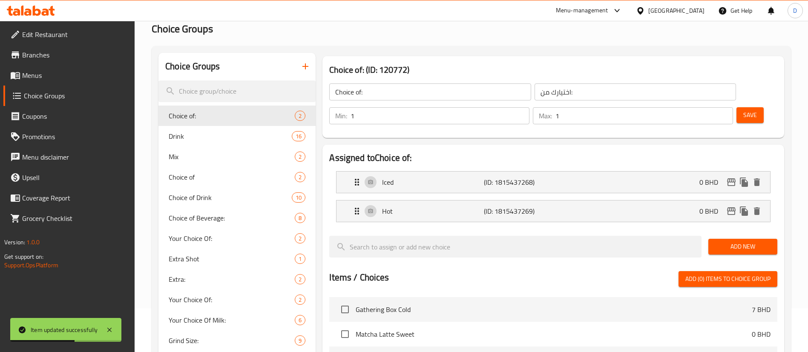
scroll to position [64, 0]
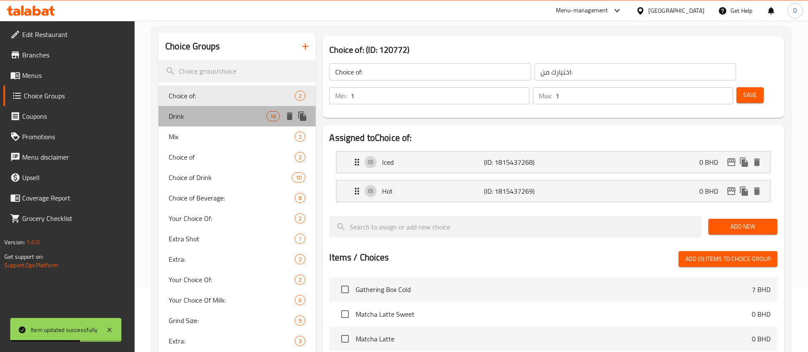
click at [235, 121] on span "Drink" at bounding box center [218, 116] width 98 height 10
type input "Drink"
type input "شرب"
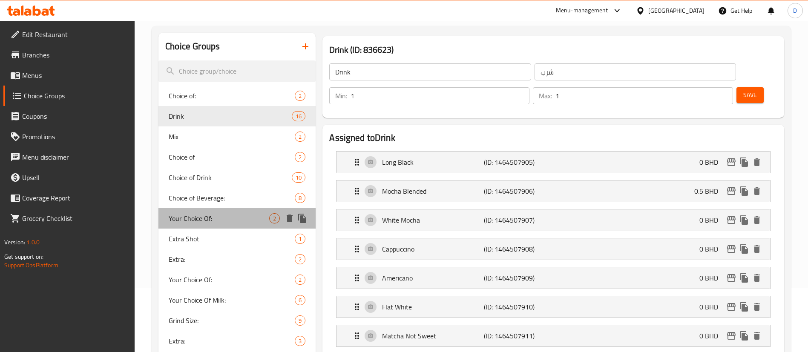
click at [206, 215] on span "Your Choice Of:" at bounding box center [219, 218] width 100 height 10
type input "Your Choice Of:"
type input "إختيارك من:"
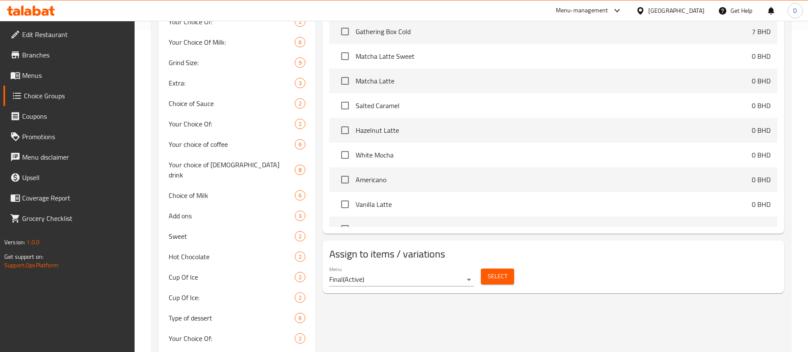
scroll to position [319, 0]
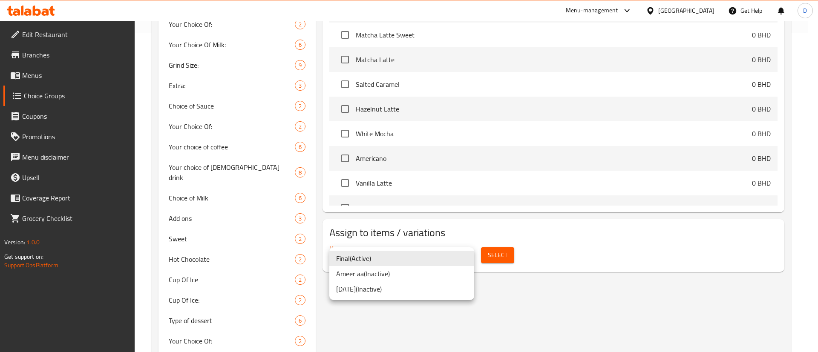
click at [407, 287] on li "[DATE] ( Inactive )" at bounding box center [401, 288] width 145 height 15
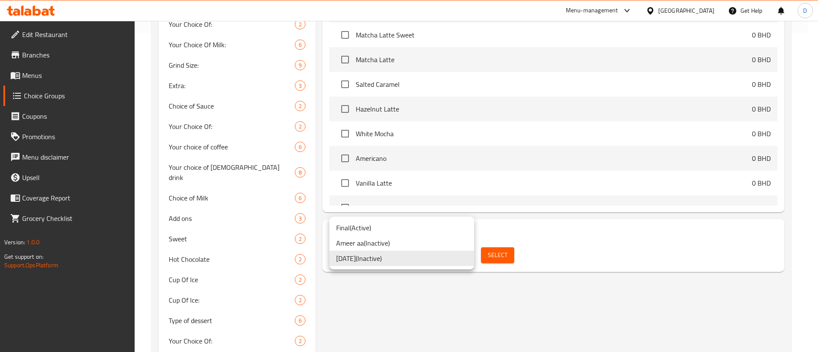
click at [374, 229] on li "Final ( Active )" at bounding box center [401, 227] width 145 height 15
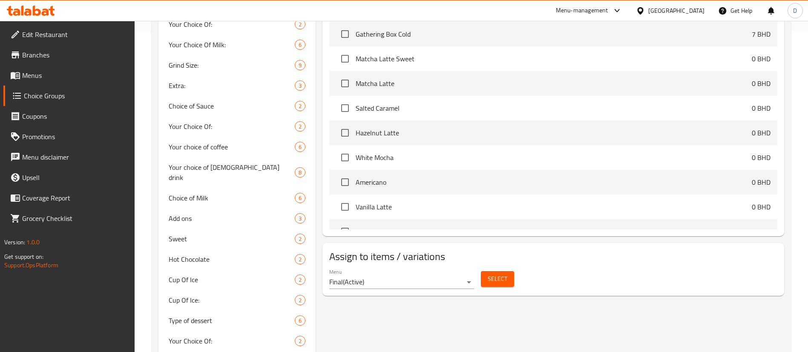
drag, startPoint x: 398, startPoint y: 289, endPoint x: 382, endPoint y: 279, distance: 19.1
click at [399, 288] on div "Your Choice Of: (ID: 120780) Your Choice Of: ​ إختيارك من: ​ Min: 1 ​ Max: 1 ​ …" at bounding box center [552, 239] width 472 height 925
click at [408, 293] on div "Your Choice Of: (ID: 120780) Your Choice Of: ​ إختيارك من: ​ Min: 1 ​ Max: 1 ​ …" at bounding box center [552, 239] width 472 height 925
drag, startPoint x: 480, startPoint y: 253, endPoint x: 488, endPoint y: 255, distance: 8.5
click at [482, 268] on div "Select" at bounding box center [497, 279] width 40 height 23
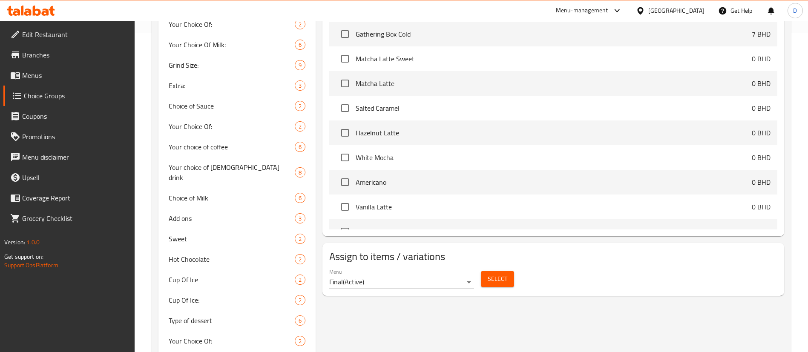
click at [489, 274] on span "Select" at bounding box center [498, 279] width 20 height 11
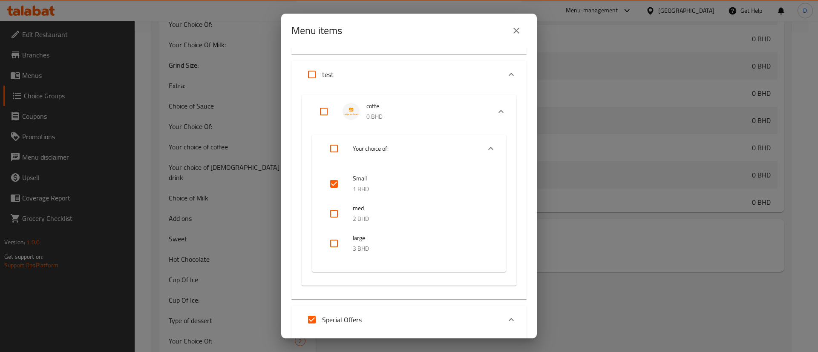
scroll to position [64, 0]
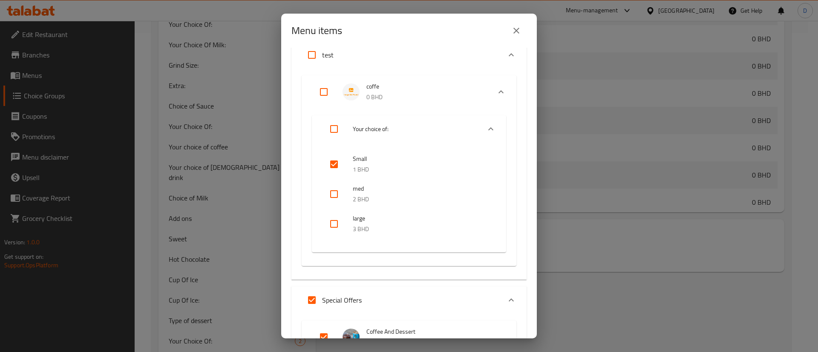
click at [325, 96] on input "Expand" at bounding box center [323, 92] width 20 height 20
checkbox input "true"
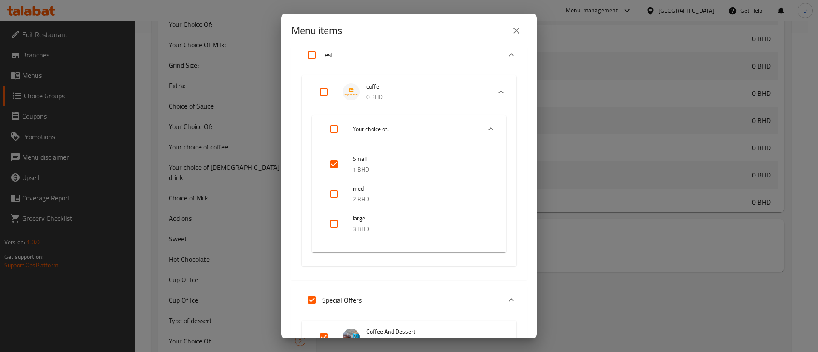
checkbox input "true"
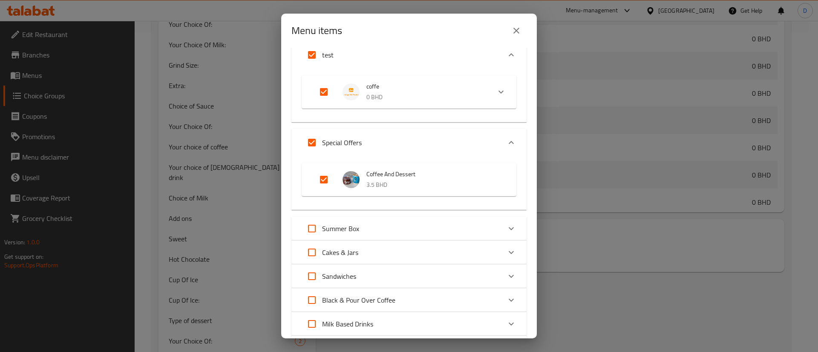
click at [356, 98] on img "Expand" at bounding box center [350, 91] width 17 height 17
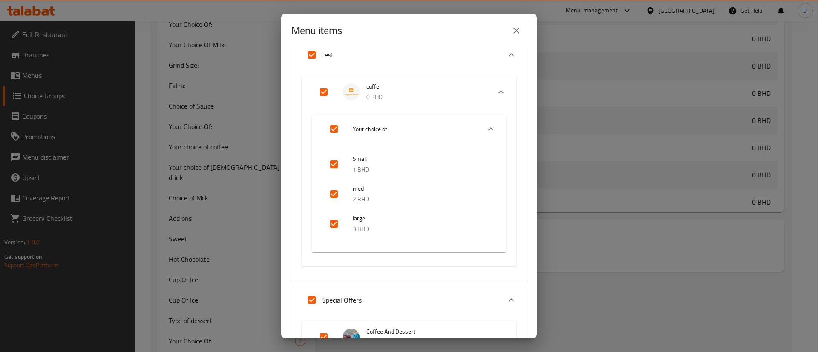
click at [342, 132] on input "Expand" at bounding box center [334, 129] width 20 height 20
checkbox input "false"
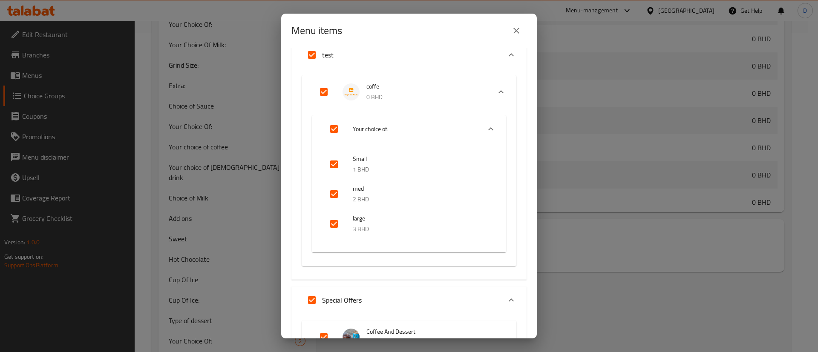
checkbox input "false"
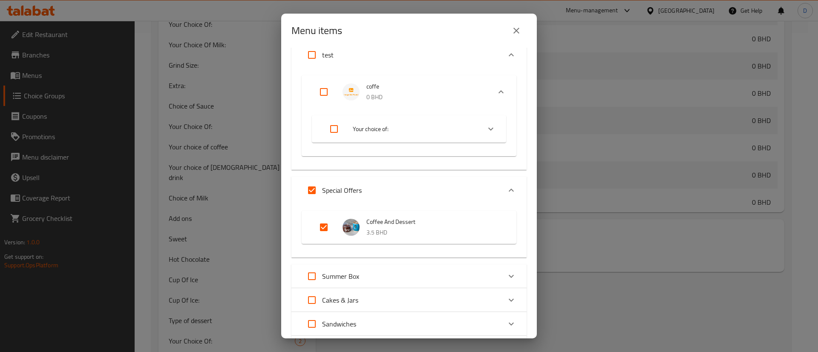
click at [387, 115] on div "Your choice of:" at bounding box center [409, 128] width 194 height 27
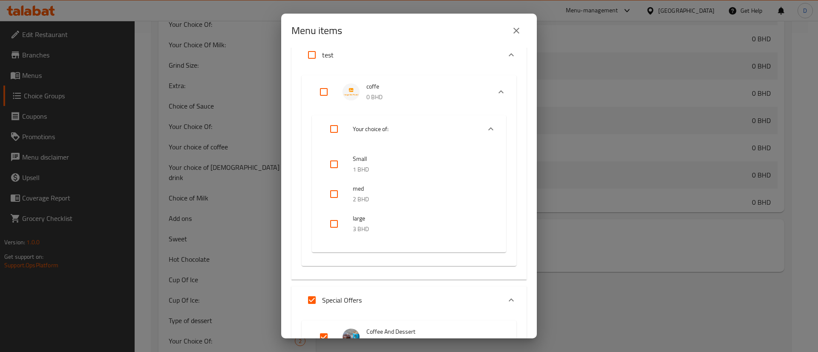
drag, startPoint x: 337, startPoint y: 225, endPoint x: 337, endPoint y: 218, distance: 6.8
click at [338, 225] on input "checkbox" at bounding box center [334, 224] width 20 height 20
checkbox input "true"
drag, startPoint x: 333, startPoint y: 193, endPoint x: 346, endPoint y: 190, distance: 13.5
click at [333, 192] on input "checkbox" at bounding box center [334, 194] width 20 height 20
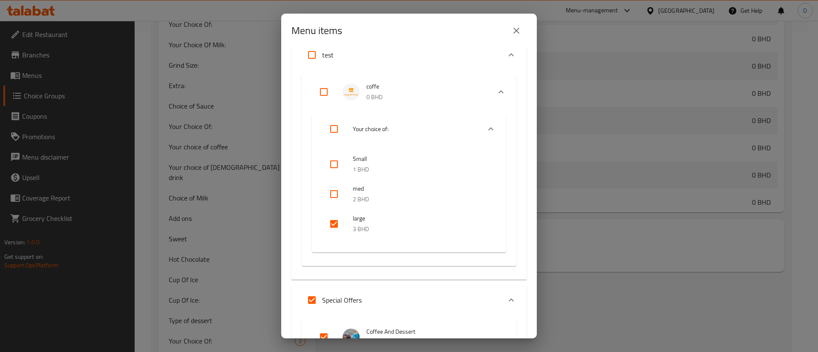
checkbox input "true"
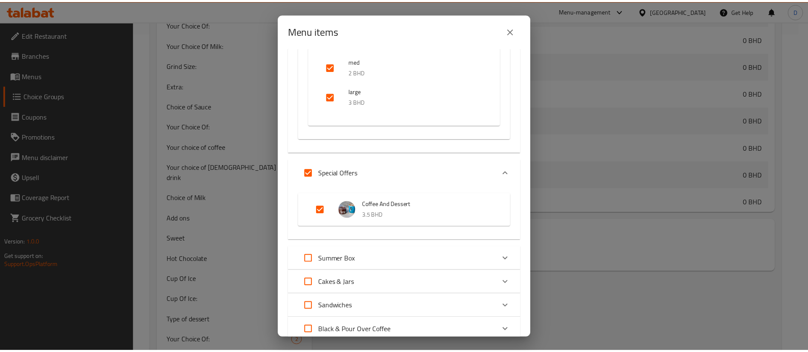
scroll to position [373, 0]
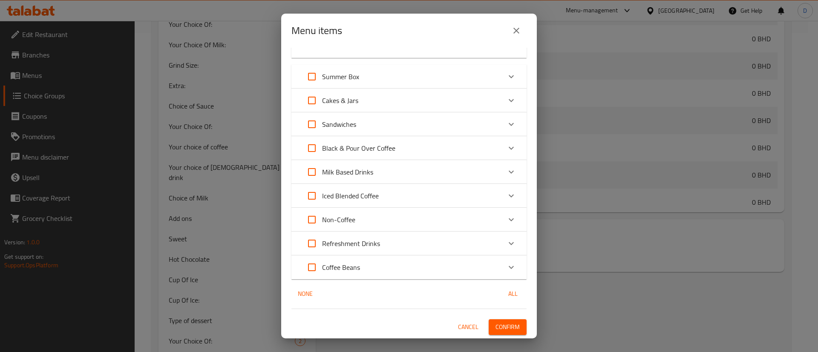
click at [509, 326] on span "Confirm" at bounding box center [507, 327] width 24 height 11
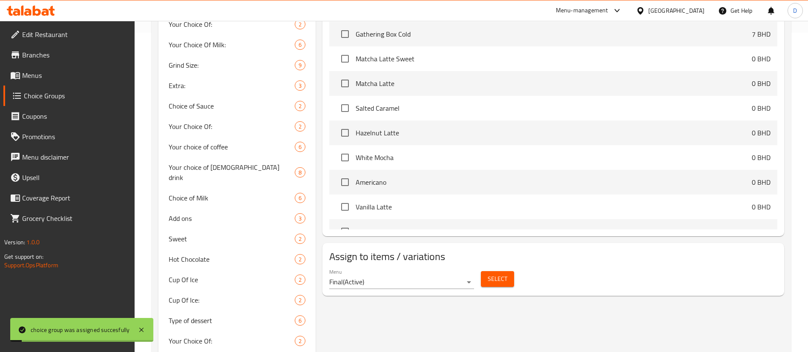
drag, startPoint x: 29, startPoint y: 72, endPoint x: 37, endPoint y: 72, distance: 8.1
click at [29, 72] on span "Menus" at bounding box center [75, 75] width 106 height 10
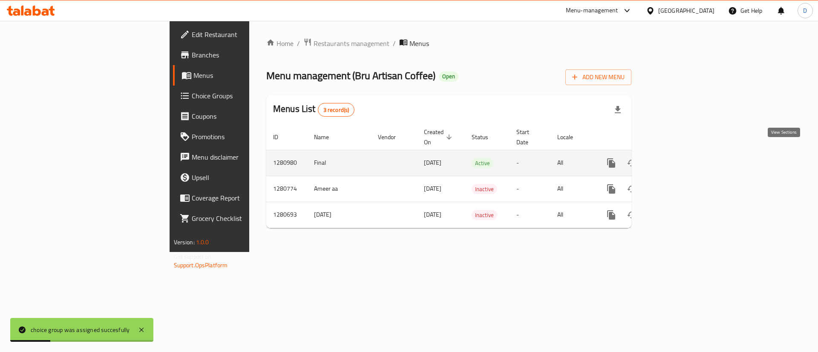
click at [677, 158] on icon "enhanced table" at bounding box center [672, 163] width 10 height 10
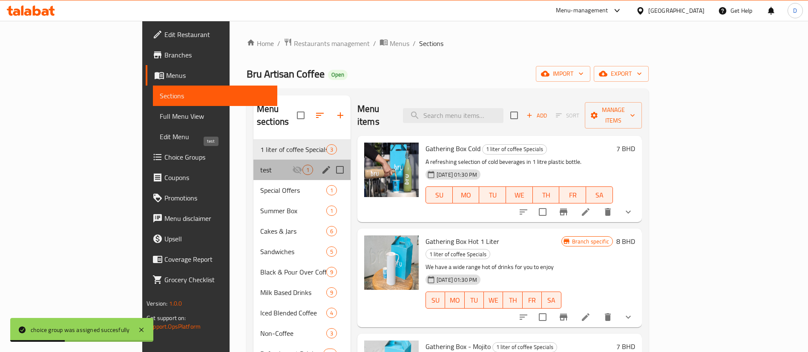
click at [260, 165] on span "test" at bounding box center [276, 170] width 32 height 10
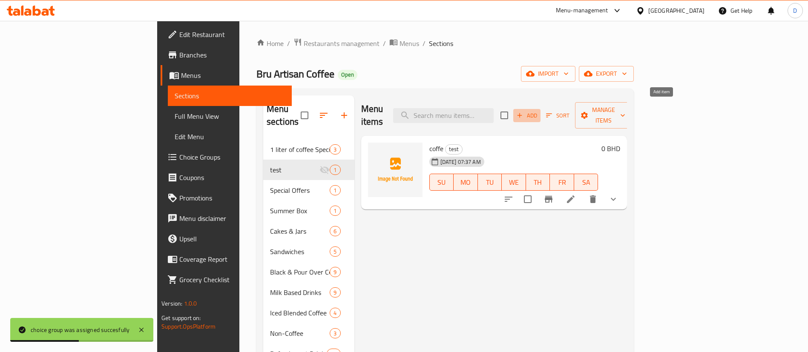
click at [540, 109] on button "Add" at bounding box center [526, 115] width 27 height 13
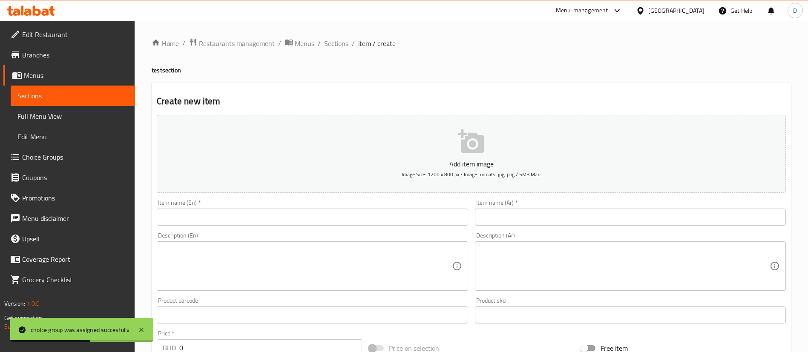
click at [400, 207] on div "Item name (En)   * Item name (En) *" at bounding box center [312, 213] width 311 height 26
click at [403, 213] on input "text" at bounding box center [312, 217] width 311 height 17
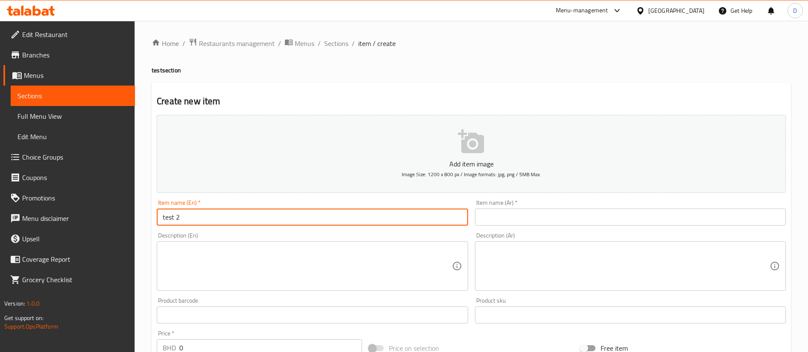
type input "test 2"
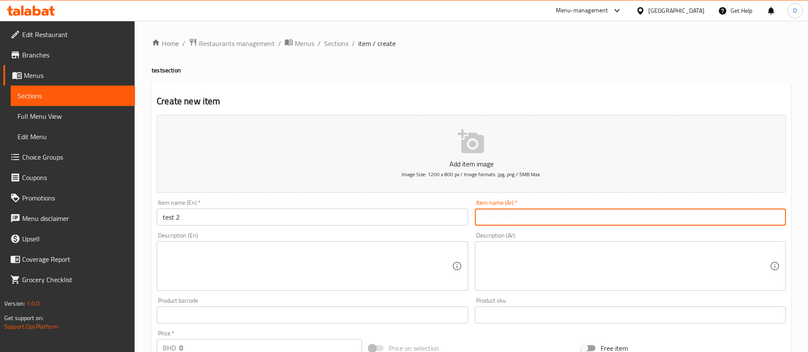
click at [500, 218] on input "text" at bounding box center [630, 217] width 311 height 17
type input "بيف برجر كلاسيك"
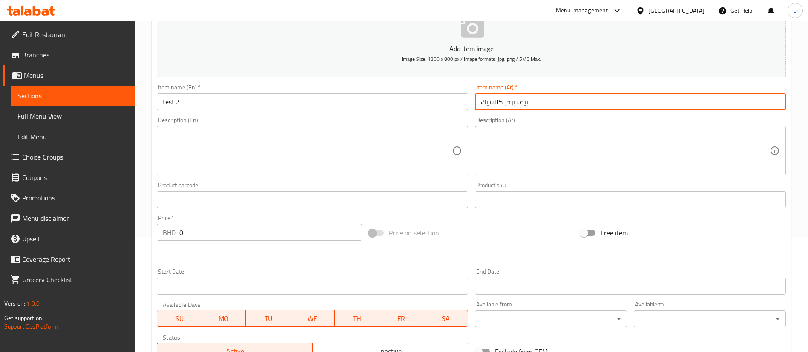
scroll to position [250, 0]
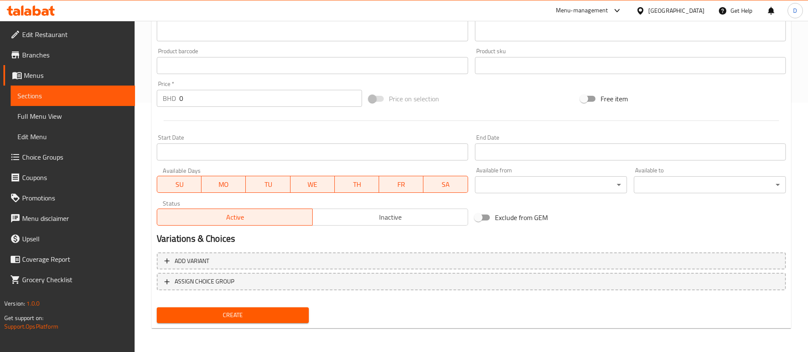
drag, startPoint x: 250, startPoint y: 317, endPoint x: 256, endPoint y: 313, distance: 7.0
click at [252, 317] on span "Create" at bounding box center [233, 315] width 138 height 11
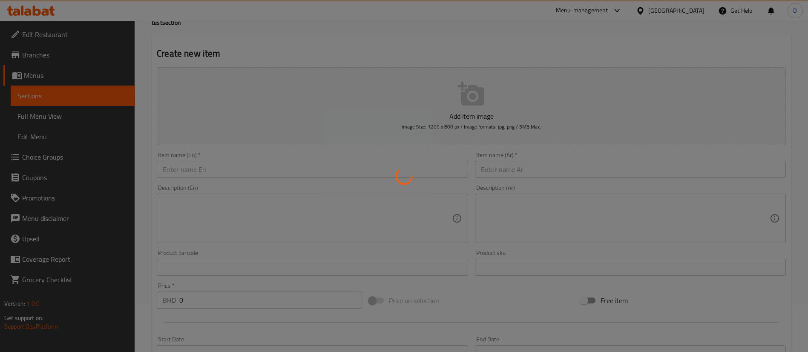
scroll to position [0, 0]
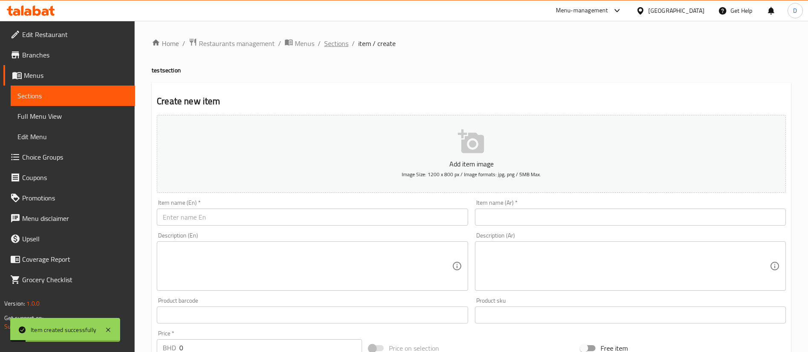
click at [336, 48] on span "Sections" at bounding box center [336, 43] width 24 height 10
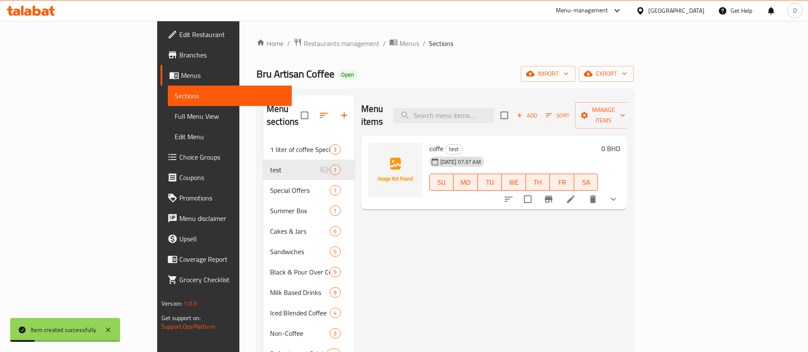
click at [550, 60] on div "Home / Restaurants management / Menus / Sections Bru Artisan Coffee Open import…" at bounding box center [444, 246] width 377 height 416
click at [598, 143] on h6 "coffe test" at bounding box center [513, 149] width 169 height 12
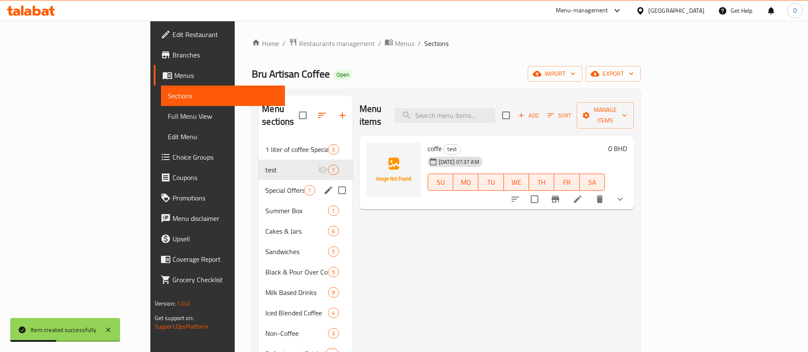
click at [265, 185] on span "Special Offers" at bounding box center [284, 190] width 39 height 10
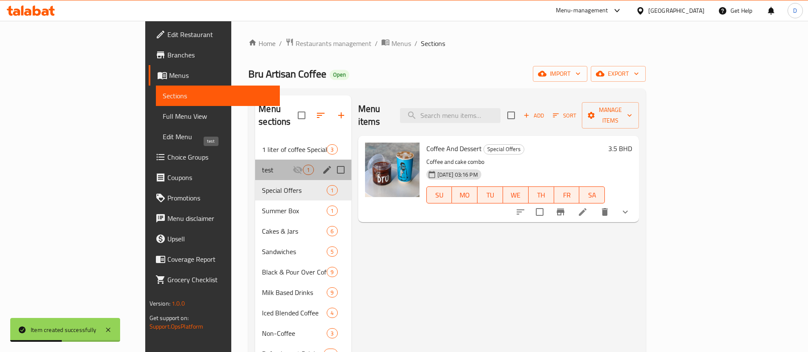
click at [262, 165] on span "test" at bounding box center [277, 170] width 31 height 10
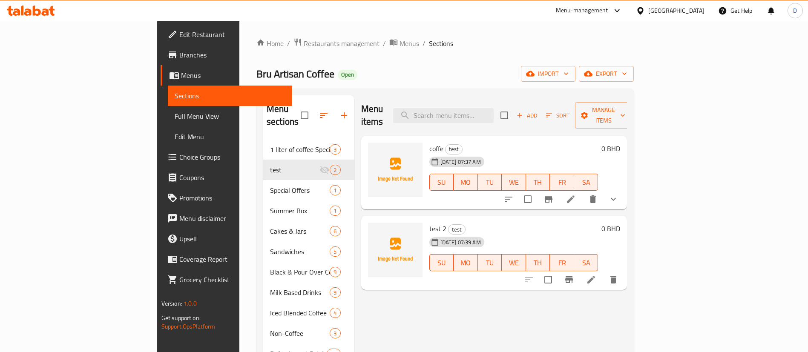
drag, startPoint x: 776, startPoint y: 180, endPoint x: 756, endPoint y: 192, distance: 23.3
click at [623, 189] on button "show more" at bounding box center [613, 199] width 20 height 20
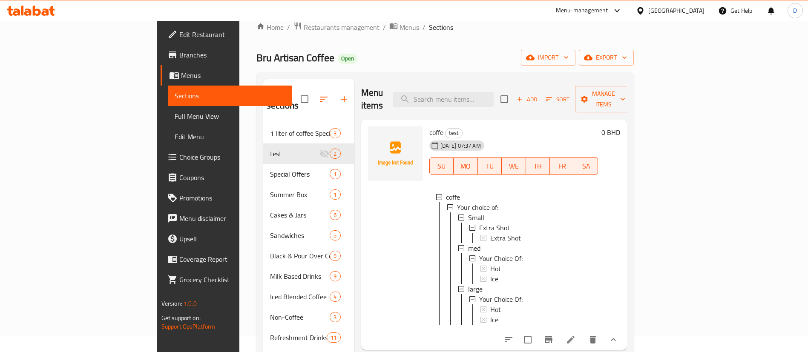
scroll to position [64, 0]
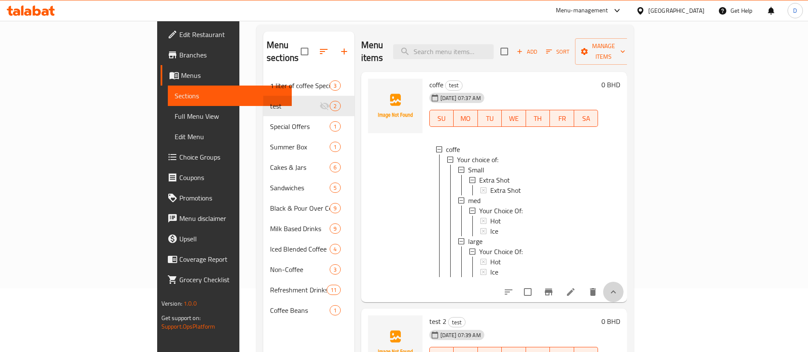
drag, startPoint x: 776, startPoint y: 286, endPoint x: 764, endPoint y: 250, distance: 38.6
click at [623, 287] on button "show more" at bounding box center [613, 292] width 20 height 20
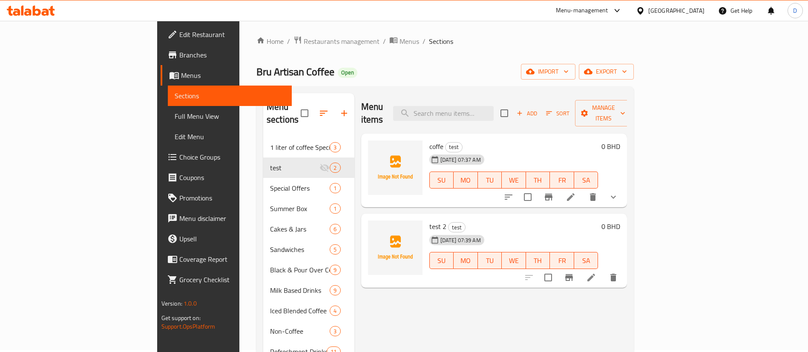
scroll to position [0, 0]
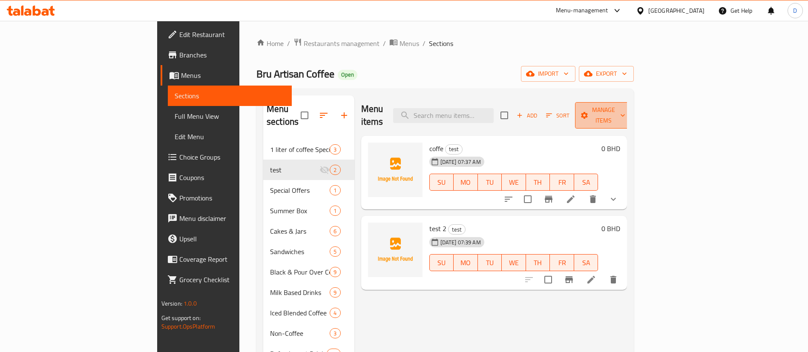
click at [625, 113] on span "Manage items" at bounding box center [603, 115] width 43 height 21
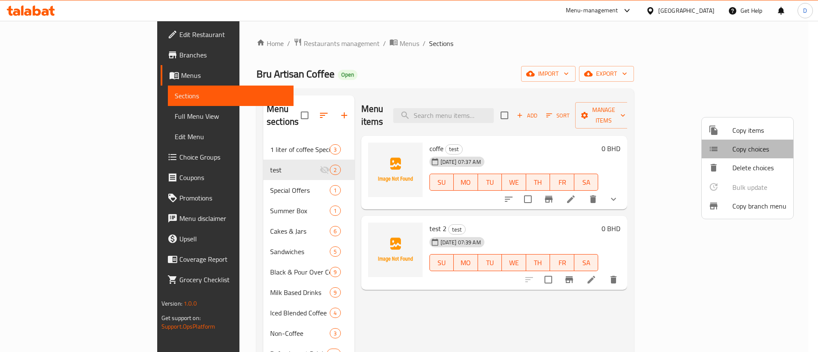
click at [763, 152] on span "Copy choices" at bounding box center [759, 149] width 54 height 10
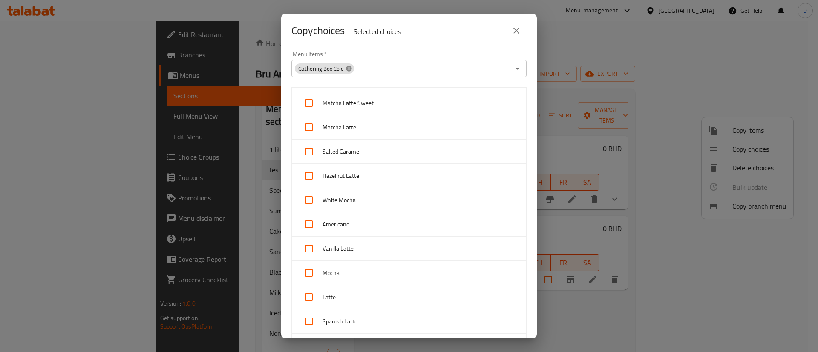
click at [347, 66] on icon at bounding box center [349, 69] width 6 height 6
click at [511, 66] on button "Open" at bounding box center [517, 69] width 12 height 12
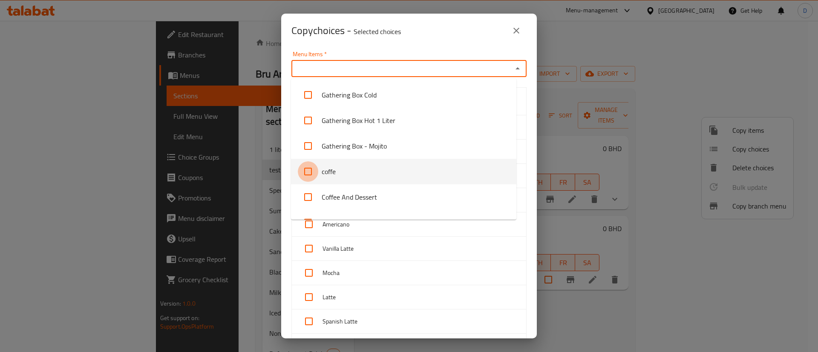
click at [309, 169] on input "checkbox" at bounding box center [308, 171] width 20 height 20
checkbox input "true"
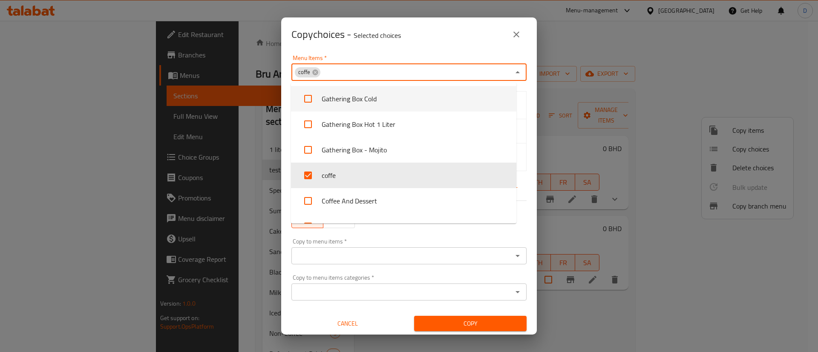
click at [397, 56] on div "Menu Items   * coffe Menu Items *" at bounding box center [408, 68] width 235 height 26
click at [380, 58] on div "Menu Items   * coffe Menu Items *" at bounding box center [408, 68] width 235 height 26
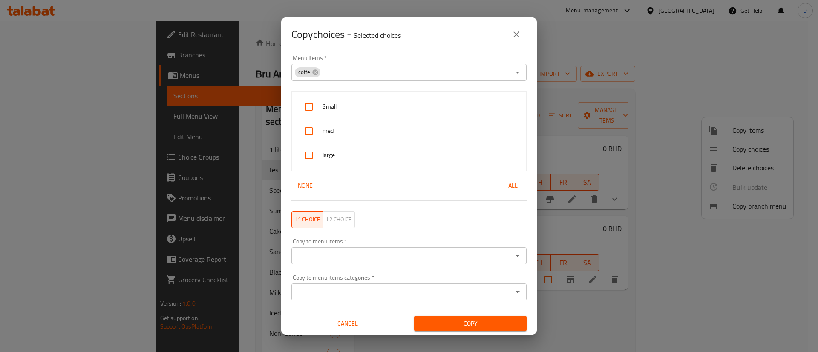
click at [380, 53] on div "Menu Items   * coffe Menu Items *" at bounding box center [408, 68] width 245 height 36
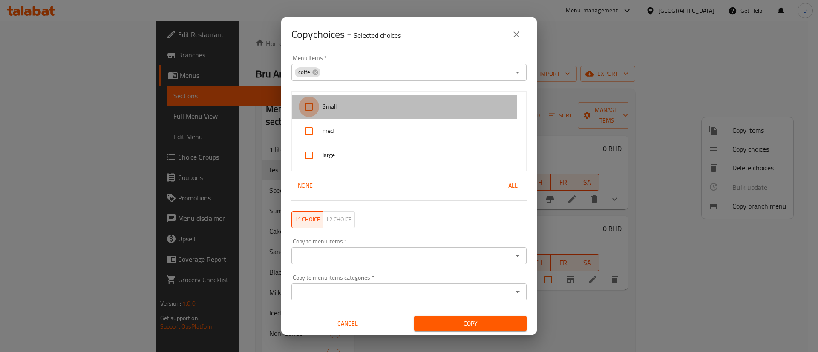
click at [307, 106] on input "checkbox" at bounding box center [309, 107] width 20 height 20
checkbox input "true"
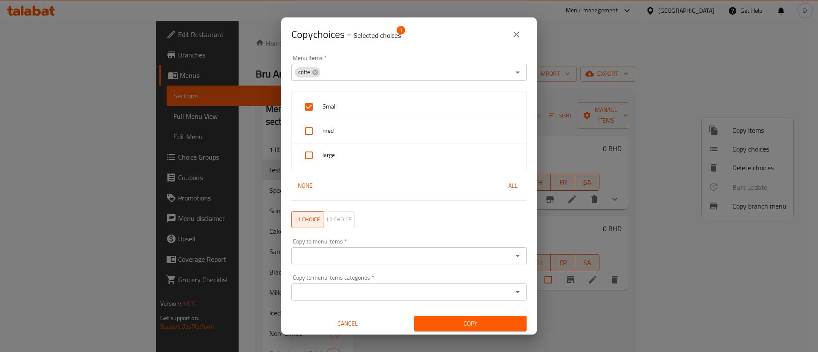
click at [307, 134] on input "checkbox" at bounding box center [309, 131] width 20 height 20
checkbox input "true"
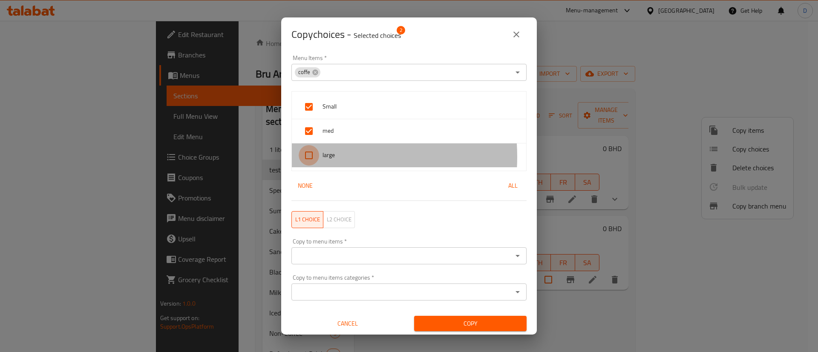
click at [310, 157] on input "checkbox" at bounding box center [309, 155] width 20 height 20
checkbox input "true"
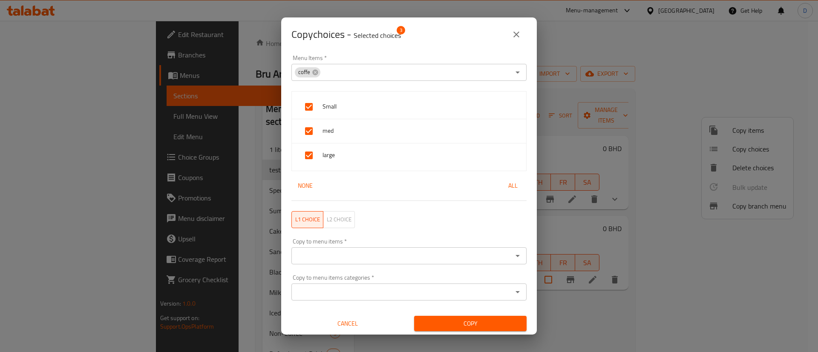
click at [515, 256] on icon "Open" at bounding box center [517, 256] width 4 height 2
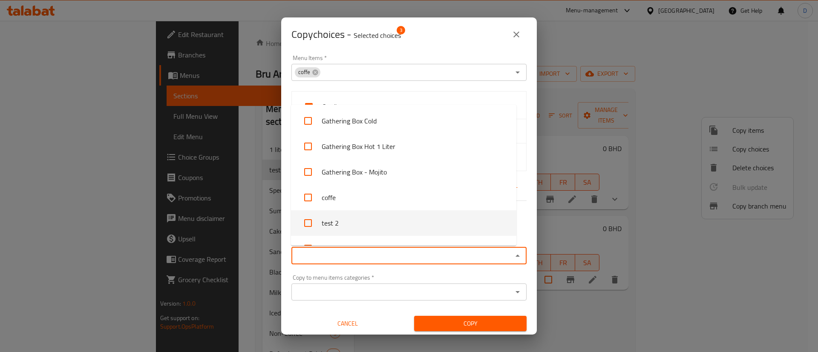
click at [349, 221] on li "test 2" at bounding box center [403, 223] width 225 height 26
checkbox input "true"
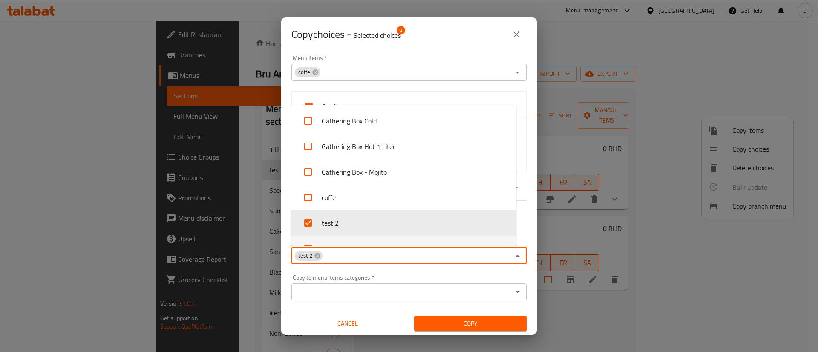
click at [385, 275] on div "Copy to menu items categories   * Copy to menu items categories *" at bounding box center [408, 288] width 235 height 26
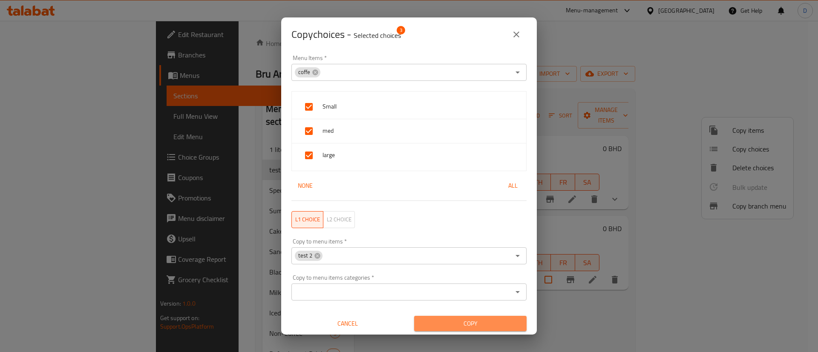
click at [466, 322] on span "Copy" at bounding box center [470, 324] width 99 height 11
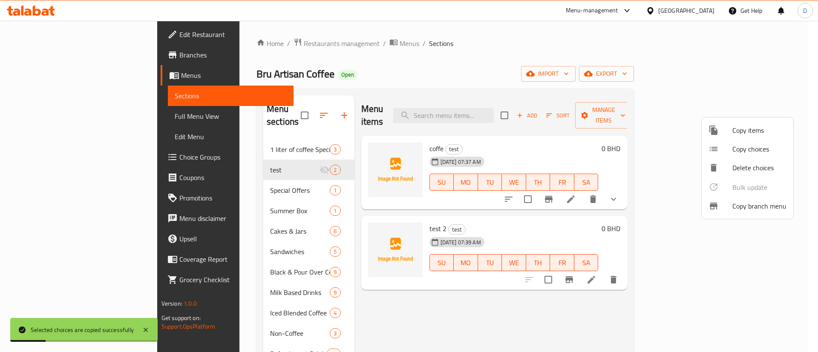
click at [549, 203] on div at bounding box center [409, 176] width 818 height 352
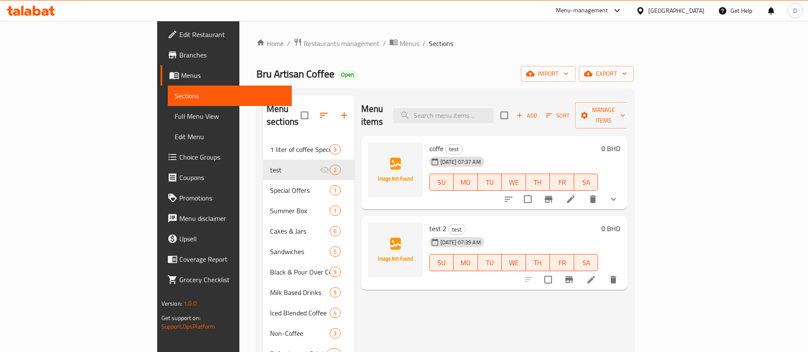
click at [602, 234] on div "[DATE] 07:39 AM SU MO TU WE TH FR SA" at bounding box center [514, 257] width 176 height 46
click at [627, 312] on div "Menu items Add Sort Manage items coffe test [DATE] 07:37 AM SU MO TU WE TH FR S…" at bounding box center [490, 271] width 273 height 352
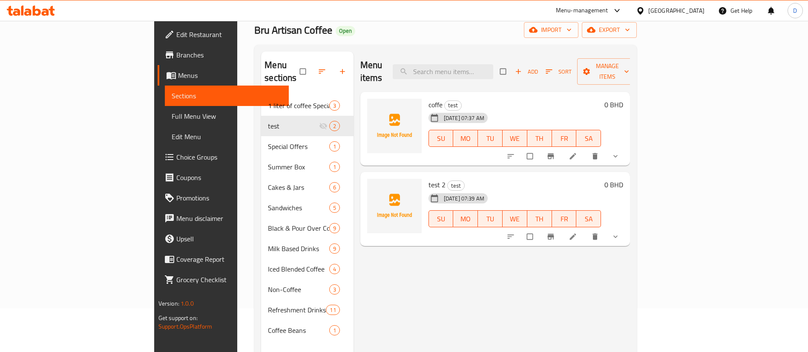
scroll to position [64, 0]
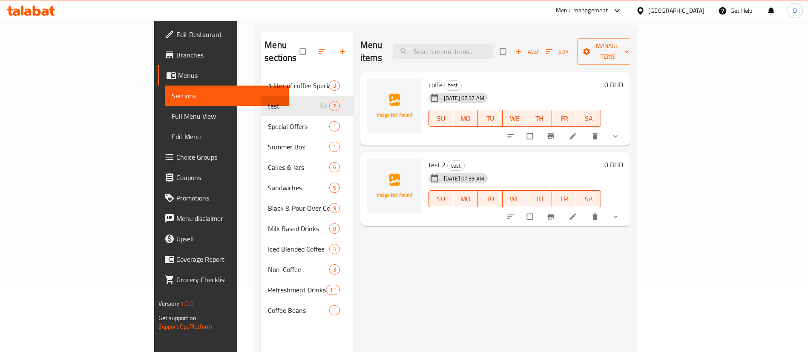
click at [626, 207] on button "show more" at bounding box center [616, 216] width 20 height 19
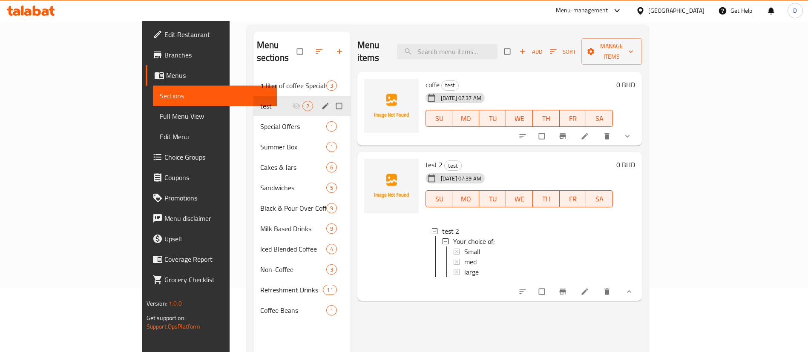
click at [331, 98] on input "Menu sections" at bounding box center [340, 106] width 18 height 16
checkbox input "true"
click at [307, 47] on icon "button" at bounding box center [311, 51] width 9 height 9
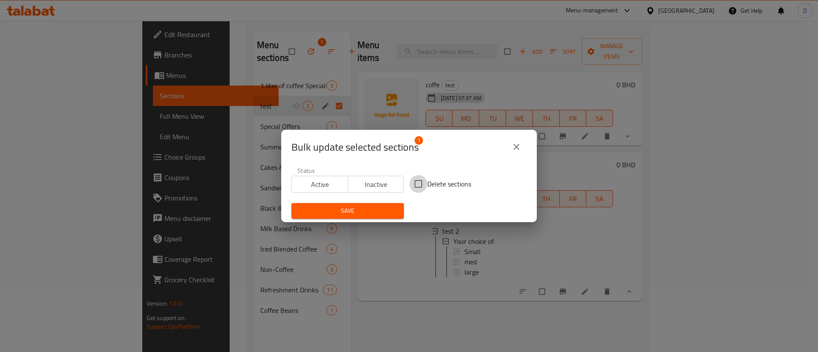
drag, startPoint x: 420, startPoint y: 179, endPoint x: 416, endPoint y: 185, distance: 6.9
click at [420, 180] on input "Delete sections" at bounding box center [418, 184] width 18 height 18
checkbox input "true"
click at [386, 206] on span "Save" at bounding box center [347, 211] width 99 height 11
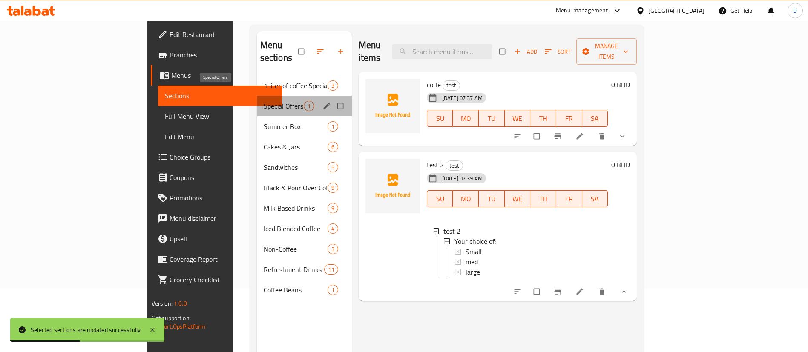
click at [264, 101] on span "Special Offers" at bounding box center [284, 106] width 40 height 10
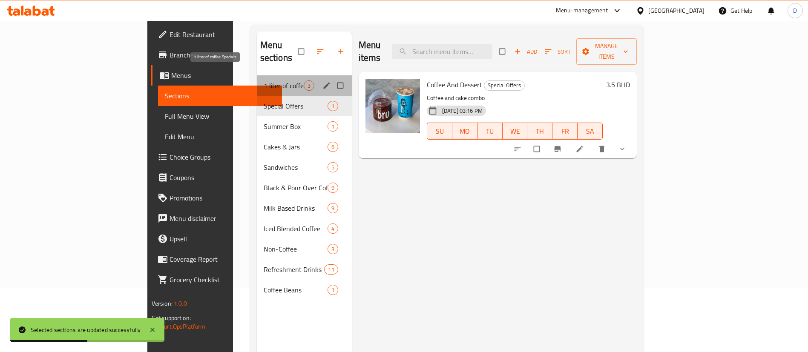
click at [264, 80] on span "1 liter of coffee Specials" at bounding box center [284, 85] width 40 height 10
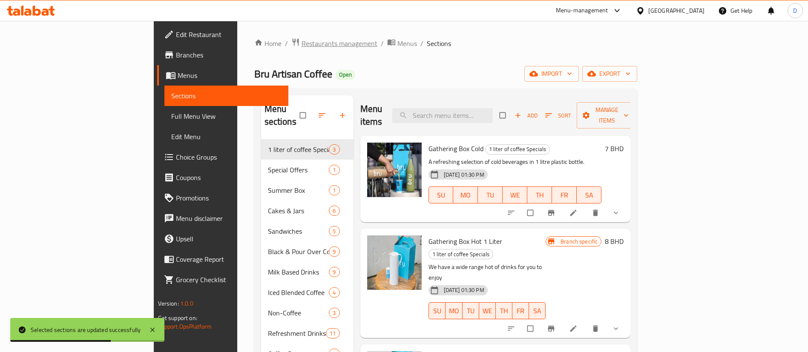
click at [301, 44] on span "Restaurants management" at bounding box center [339, 43] width 76 height 10
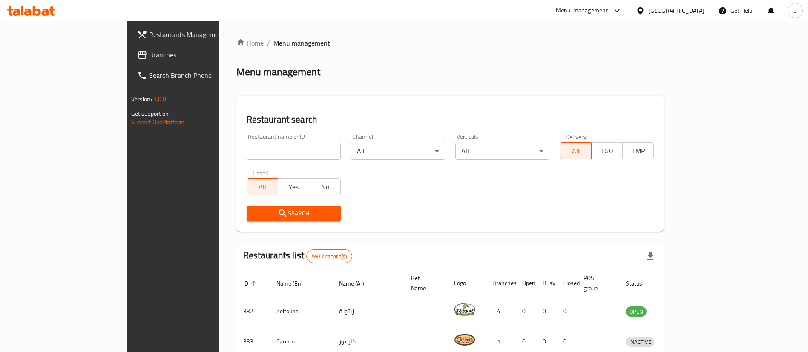
drag, startPoint x: 345, startPoint y: 56, endPoint x: 299, endPoint y: 32, distance: 52.6
click at [337, 49] on div "Home / Menu management Menu management Restaurant search Restaurant name or ID …" at bounding box center [450, 310] width 428 height 545
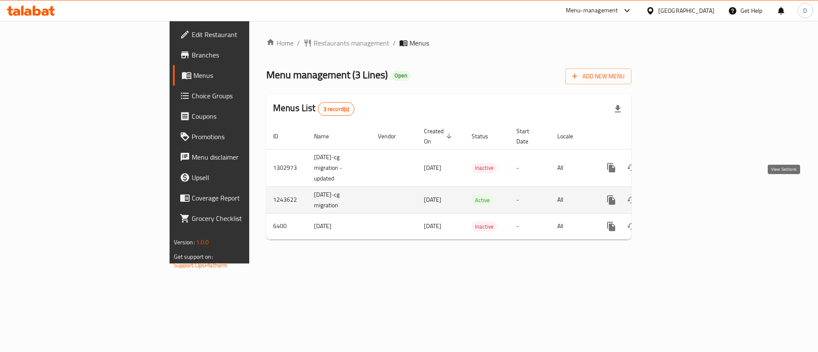
click at [677, 195] on icon "enhanced table" at bounding box center [672, 200] width 10 height 10
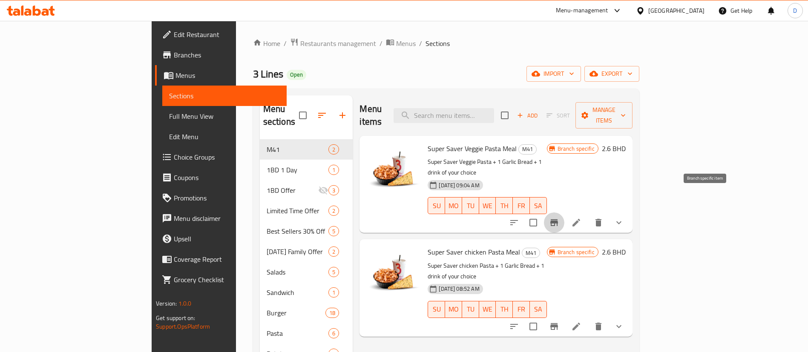
click at [558, 219] on icon "Branch-specific-item" at bounding box center [554, 222] width 8 height 7
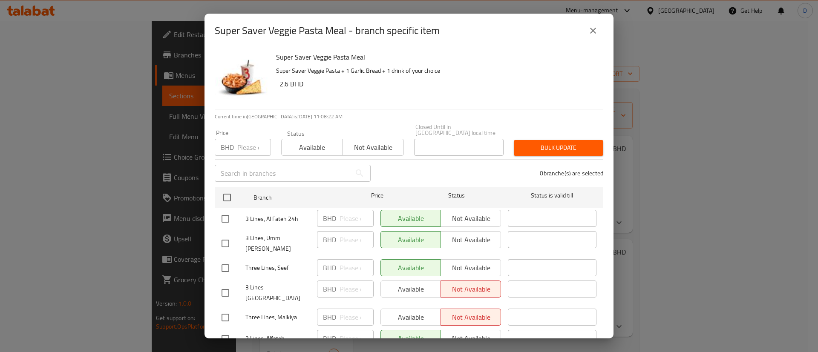
click at [595, 31] on icon "close" at bounding box center [593, 31] width 10 height 10
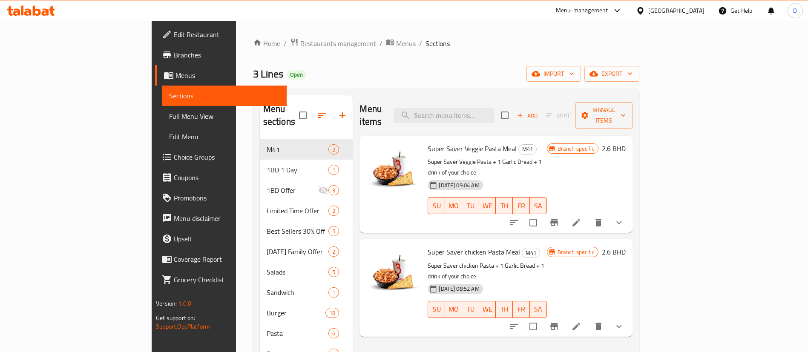
click at [155, 60] on link "Branches" at bounding box center [221, 55] width 132 height 20
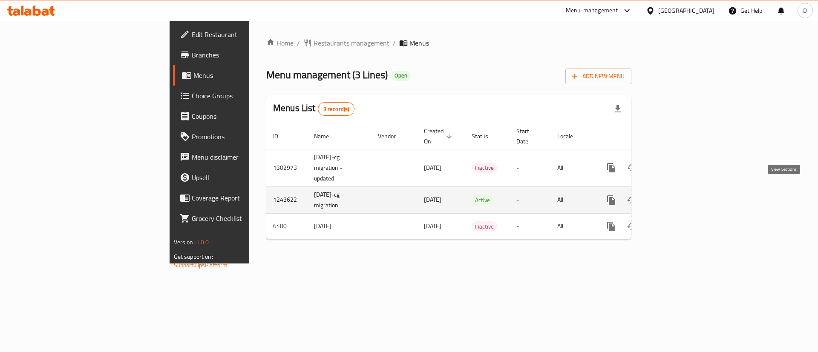
click at [677, 195] on icon "enhanced table" at bounding box center [672, 200] width 10 height 10
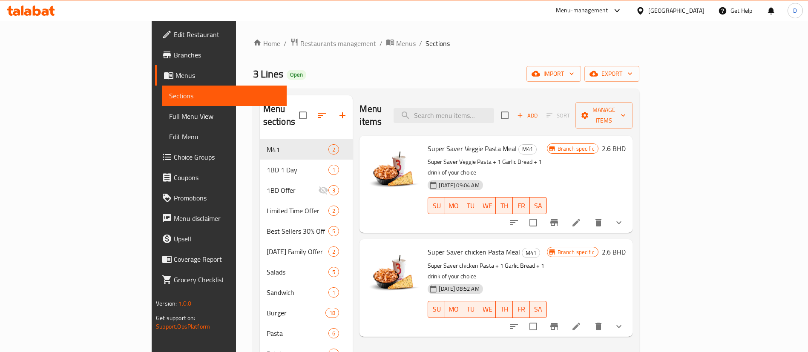
scroll to position [38, 0]
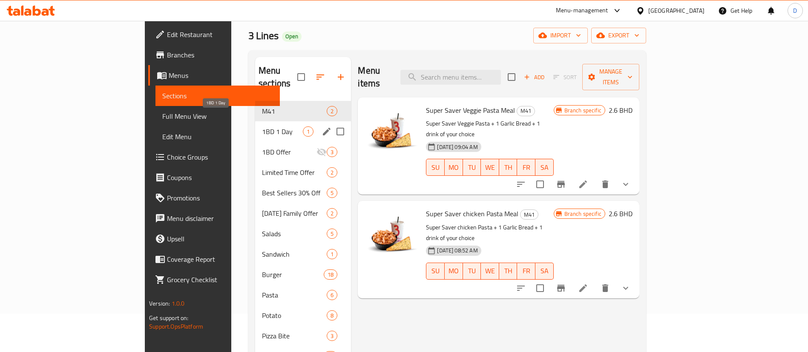
click at [262, 126] on span "1BD 1 Day" at bounding box center [282, 131] width 41 height 10
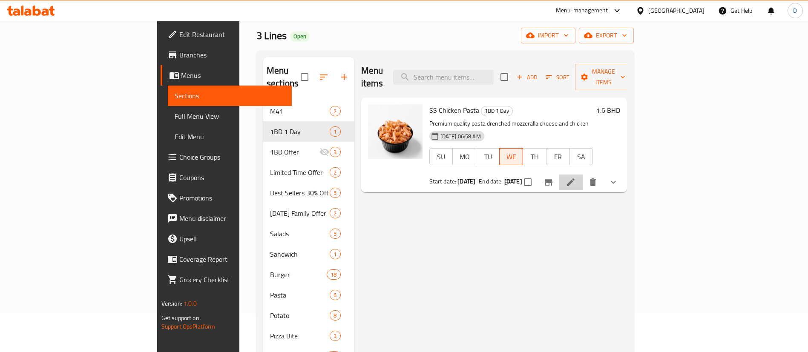
click at [583, 175] on li at bounding box center [571, 182] width 24 height 15
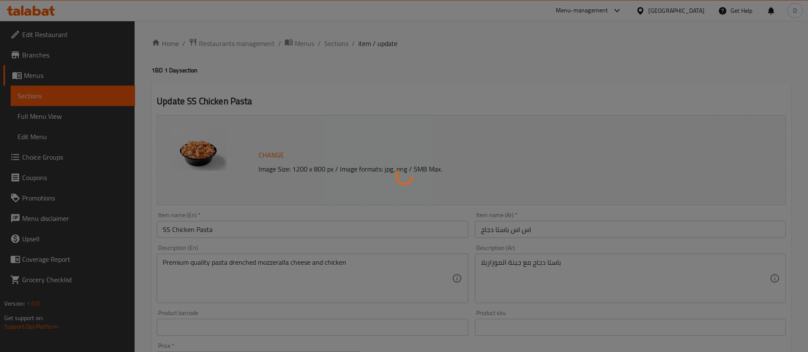
click at [532, 80] on div at bounding box center [404, 176] width 808 height 352
type input "اختيارك من الصوص"
type input "1"
type input "إختيارك من درجة الحرارة :"
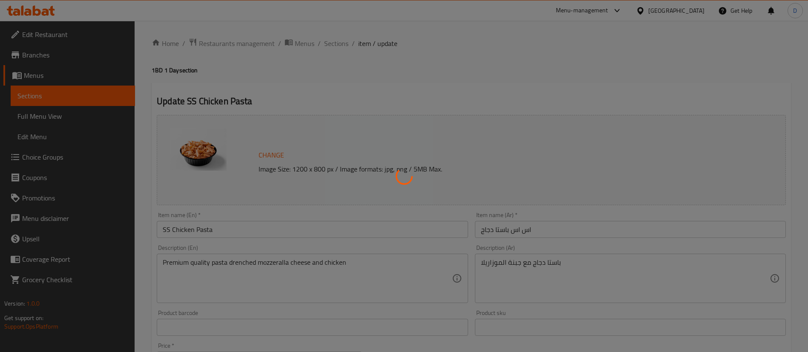
type input "1"
type input "Add On"
type input "0"
type input "1"
